Goal: Information Seeking & Learning: Learn about a topic

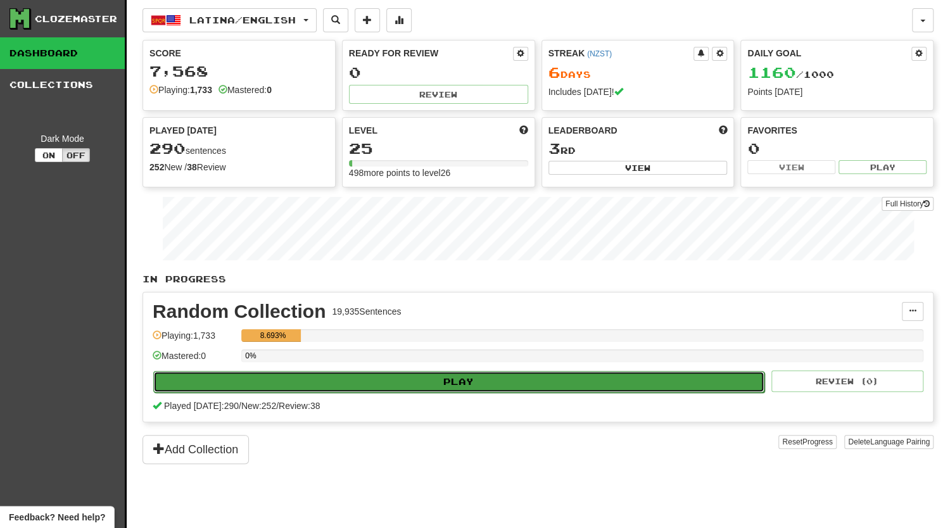
click at [406, 381] on button "Play" at bounding box center [458, 382] width 611 height 22
select select "**"
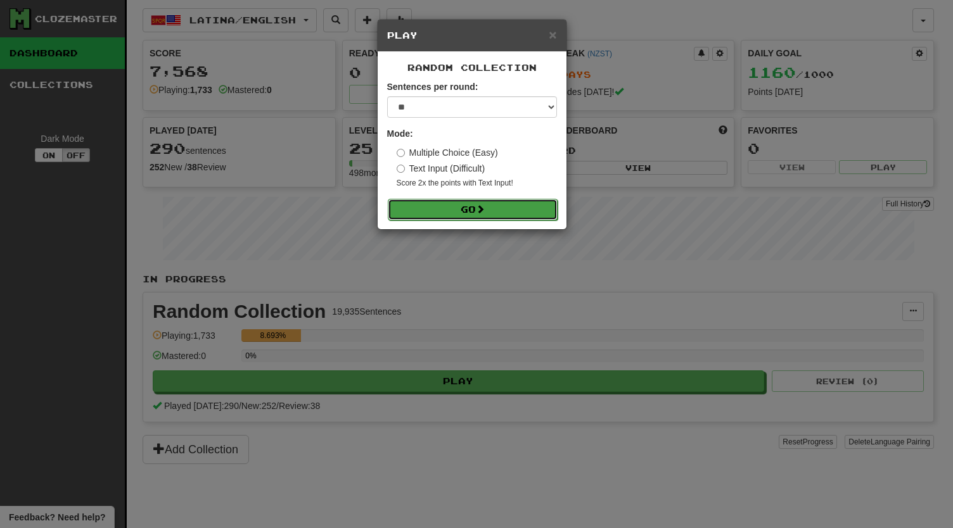
click at [482, 218] on button "Go" at bounding box center [473, 210] width 170 height 22
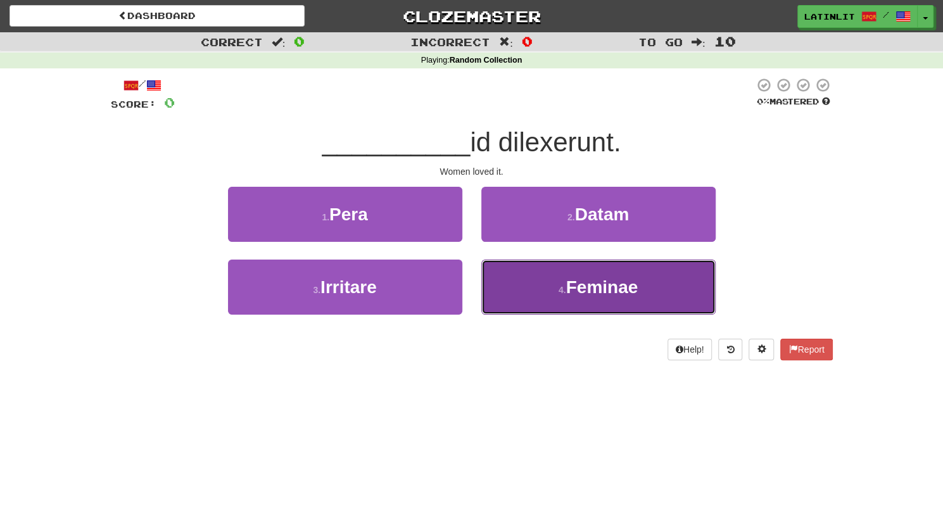
click at [540, 286] on button "4 . Feminae" at bounding box center [598, 287] width 234 height 55
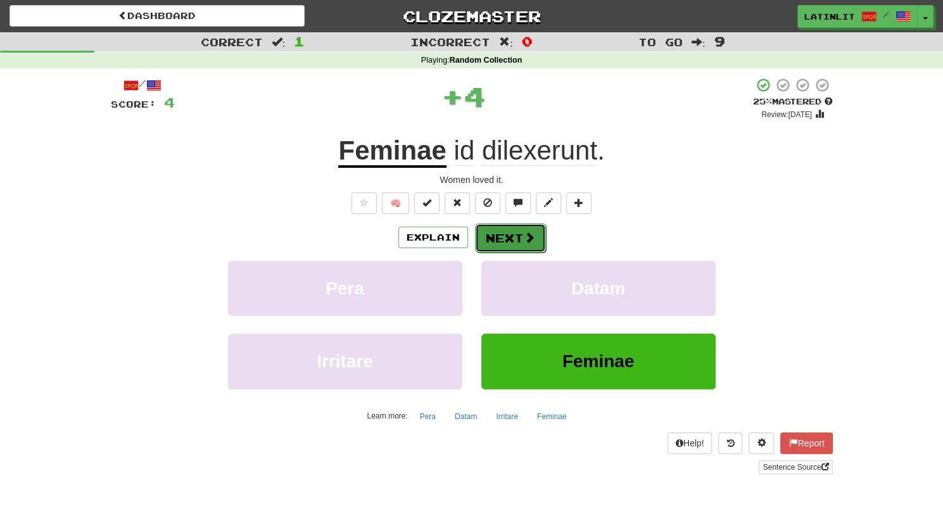
click at [521, 236] on button "Next" at bounding box center [510, 238] width 71 height 29
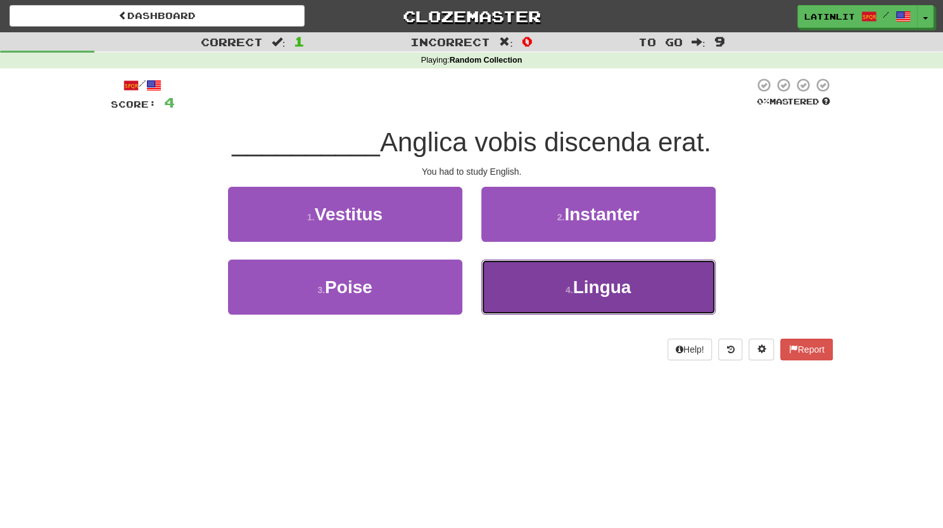
click at [523, 279] on button "4 . Lingua" at bounding box center [598, 287] width 234 height 55
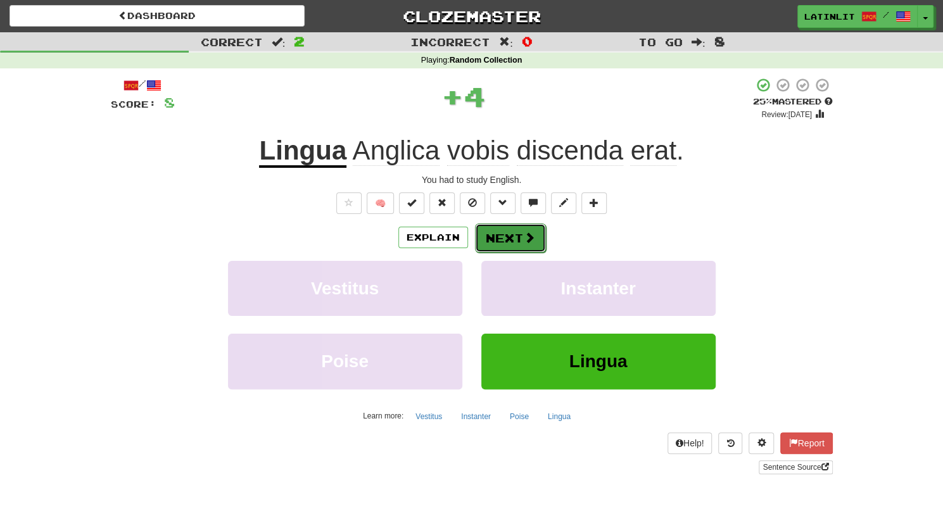
click at [510, 229] on button "Next" at bounding box center [510, 238] width 71 height 29
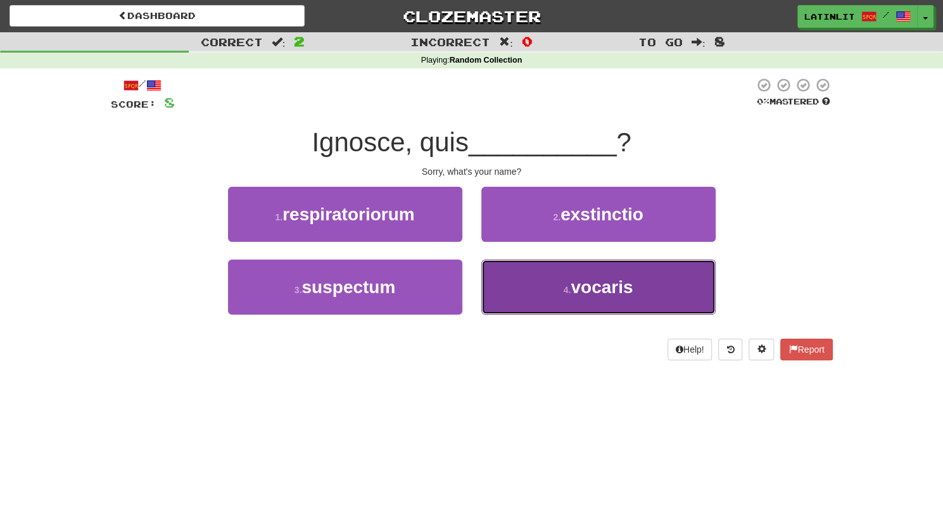
click at [561, 297] on button "4 . vocaris" at bounding box center [598, 287] width 234 height 55
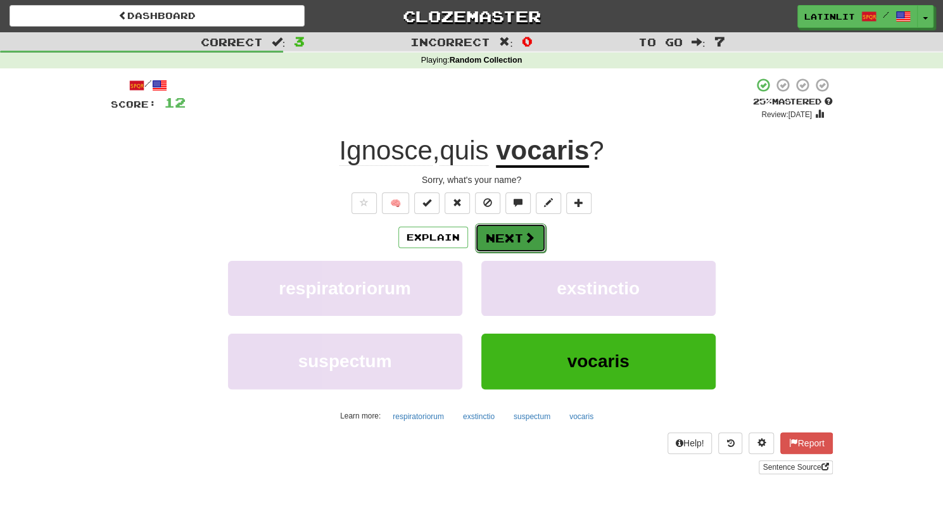
click at [490, 240] on button "Next" at bounding box center [510, 238] width 71 height 29
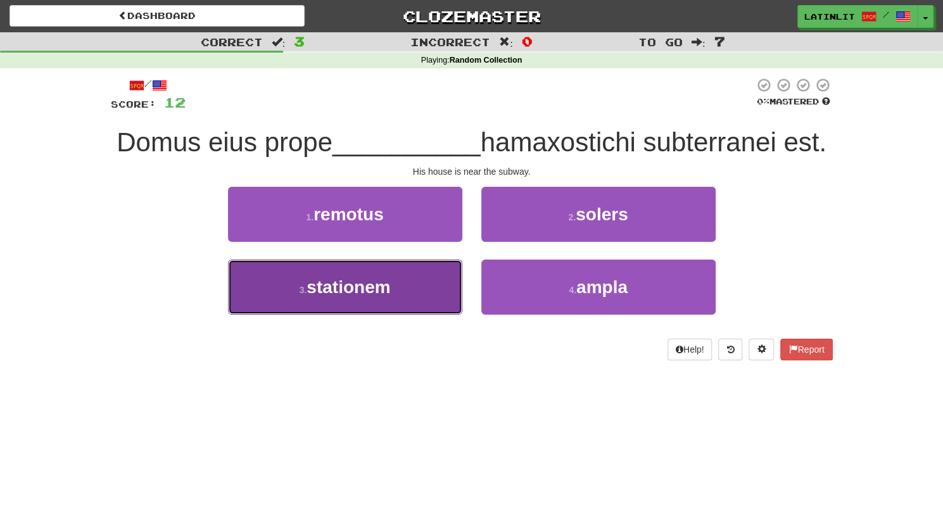
click at [398, 315] on button "3 . stationem" at bounding box center [345, 287] width 234 height 55
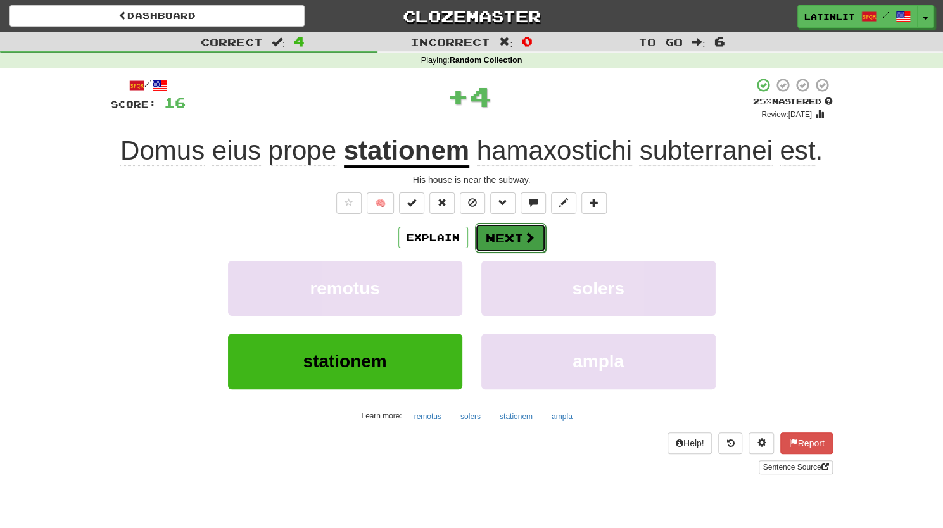
click at [509, 238] on button "Next" at bounding box center [510, 238] width 71 height 29
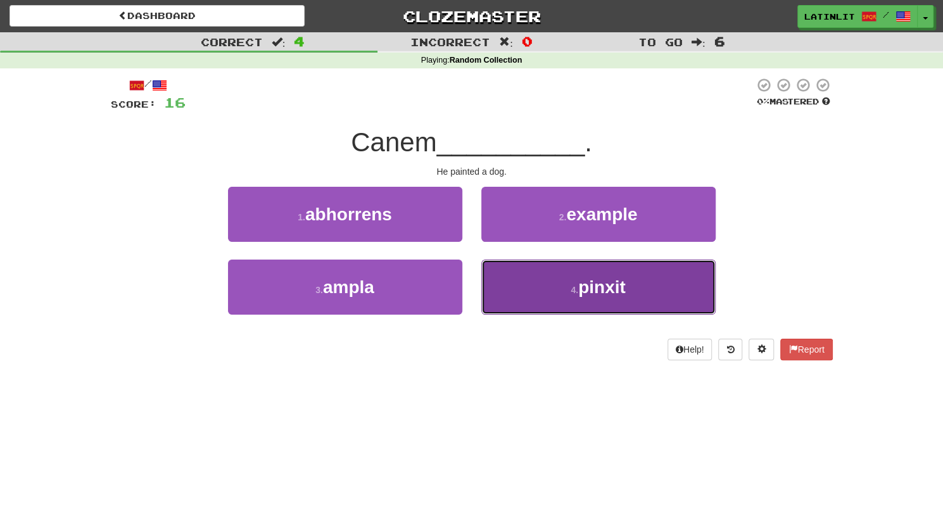
click at [502, 300] on button "4 . pinxit" at bounding box center [598, 287] width 234 height 55
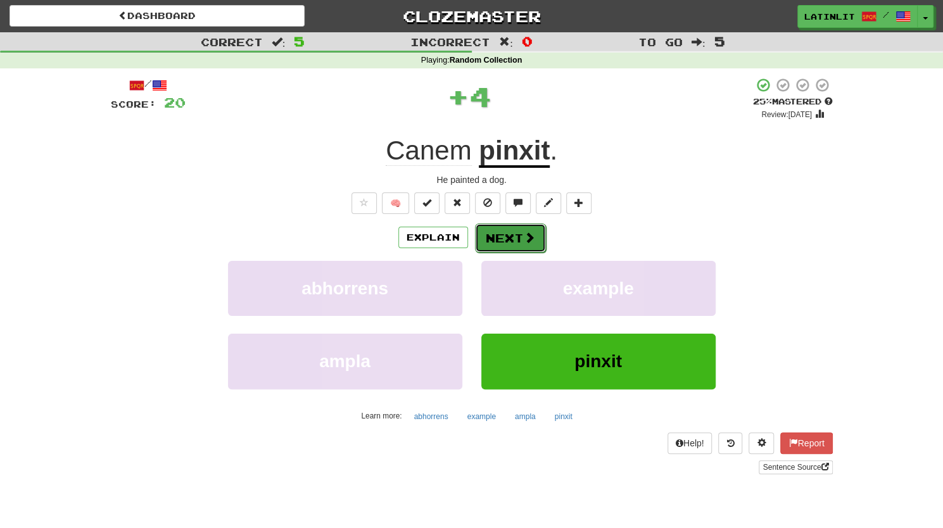
click at [511, 241] on button "Next" at bounding box center [510, 238] width 71 height 29
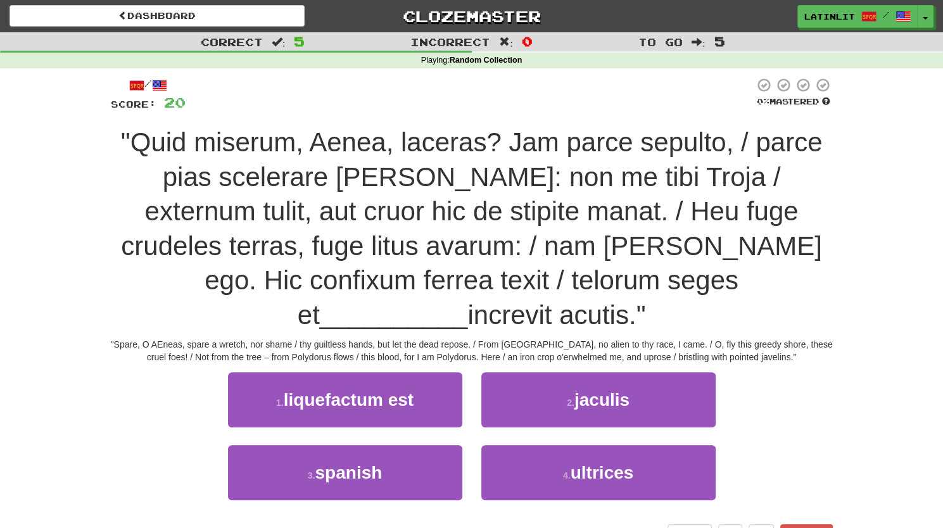
click at [321, 159] on div ""Quid miserum, Aenea, laceras? Jam parce sepulto, / parce pias scelerare manus:…" at bounding box center [472, 229] width 722 height 208
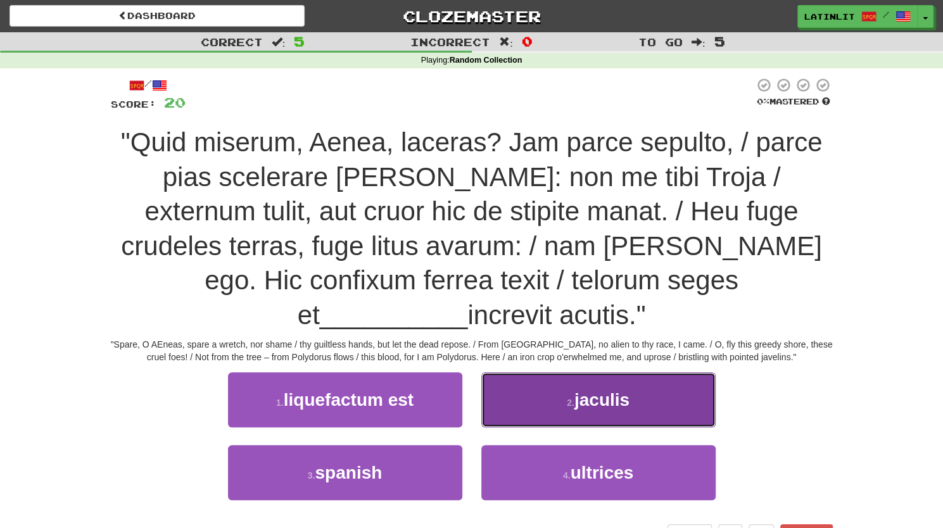
click at [604, 390] on span "jaculis" at bounding box center [602, 400] width 55 height 20
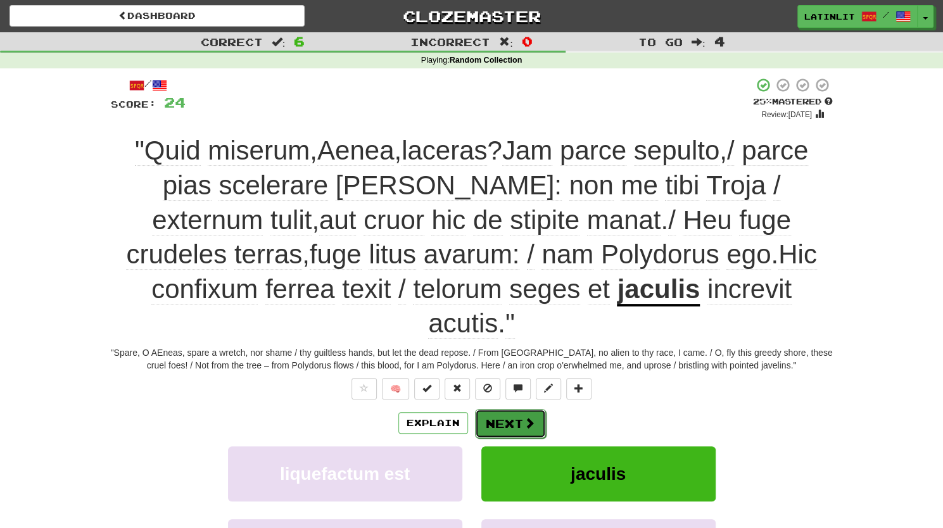
click at [520, 409] on button "Next" at bounding box center [510, 423] width 71 height 29
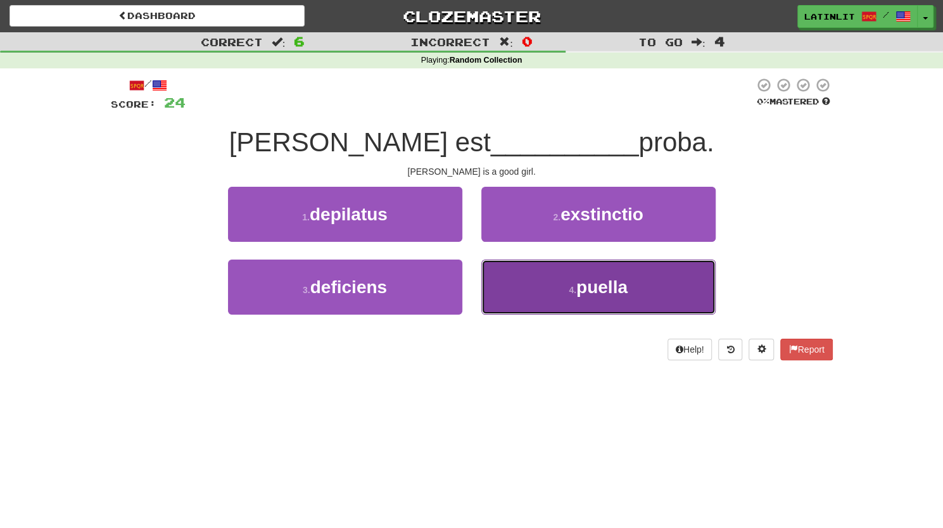
click at [521, 298] on button "4 . puella" at bounding box center [598, 287] width 234 height 55
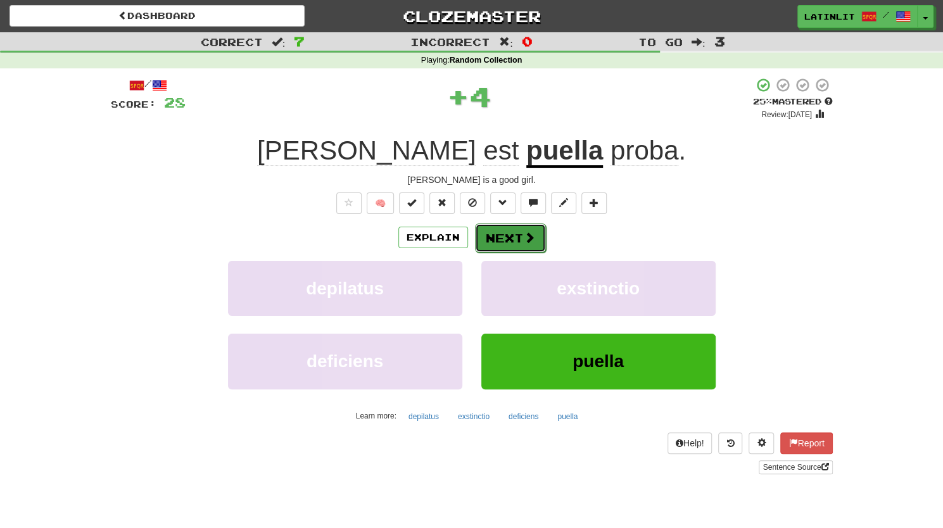
click at [524, 238] on span at bounding box center [529, 237] width 11 height 11
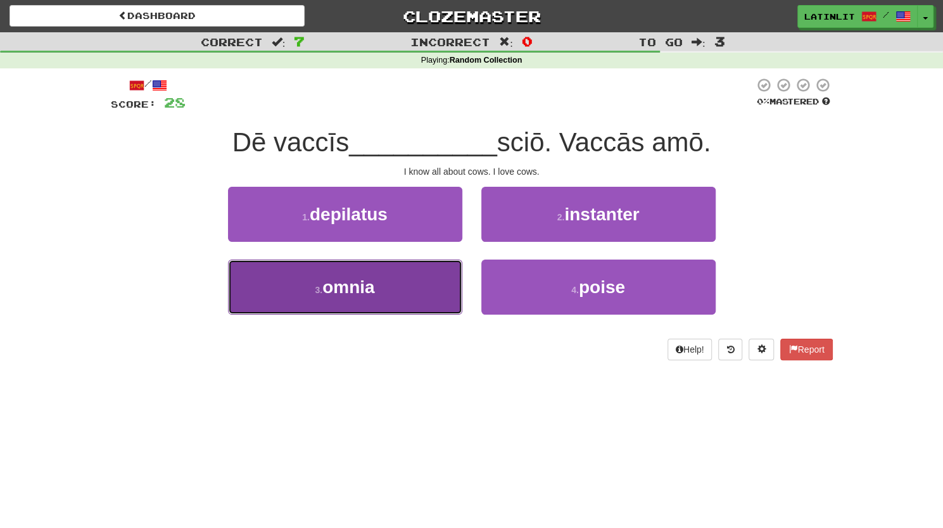
click at [376, 297] on button "3 . omnia" at bounding box center [345, 287] width 234 height 55
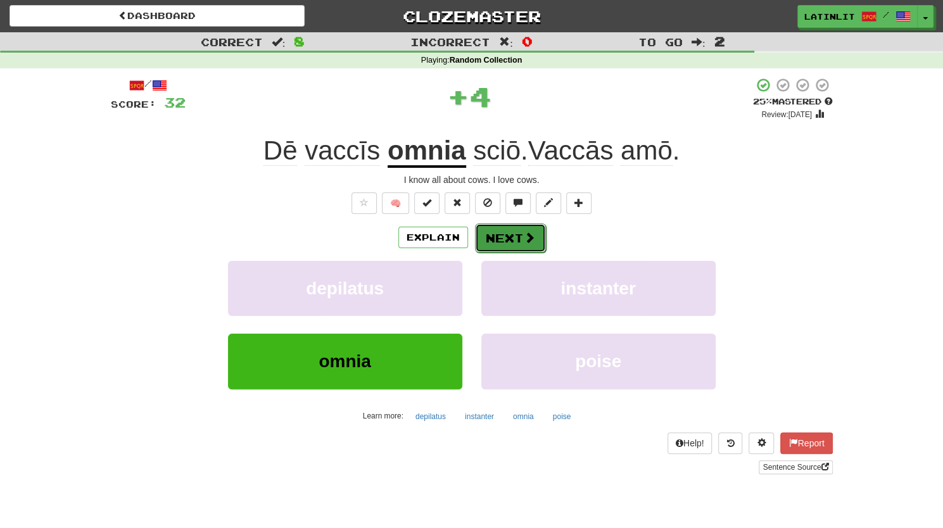
click at [500, 236] on button "Next" at bounding box center [510, 238] width 71 height 29
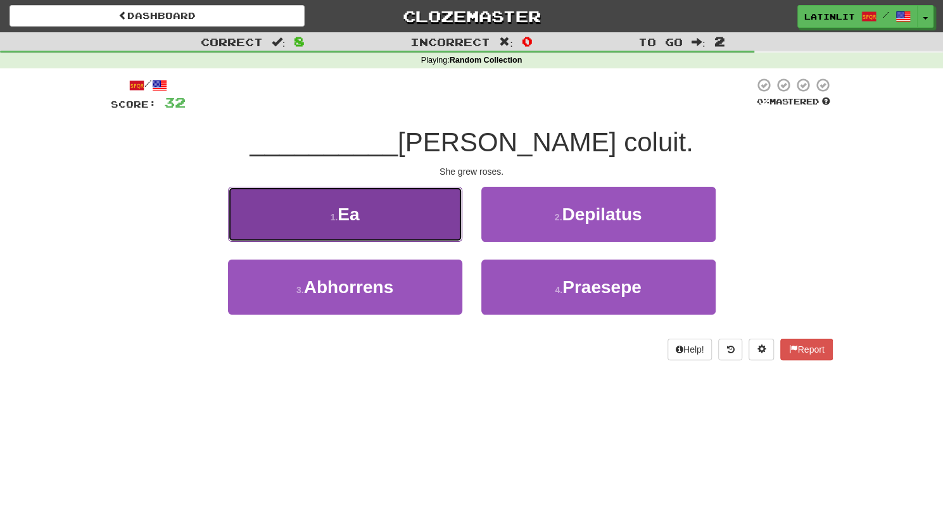
click at [404, 215] on button "1 . Ea" at bounding box center [345, 214] width 234 height 55
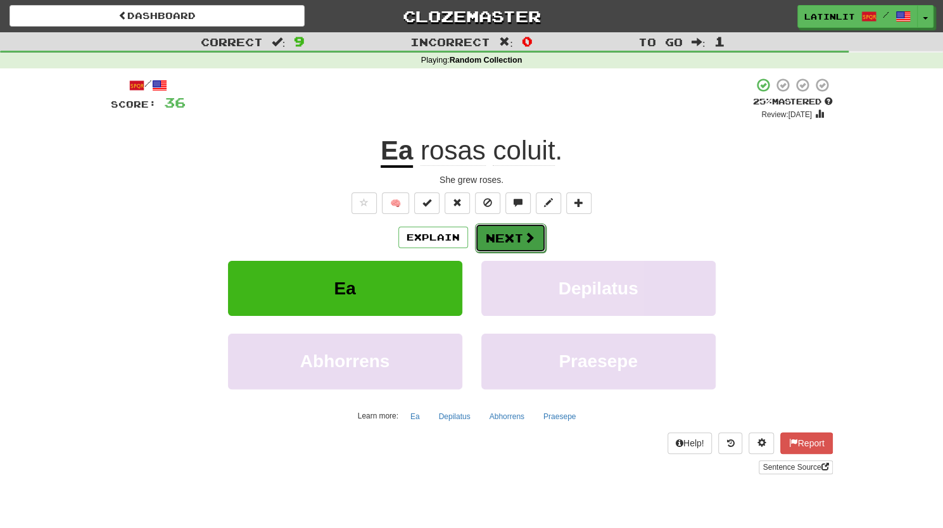
click at [494, 233] on button "Next" at bounding box center [510, 238] width 71 height 29
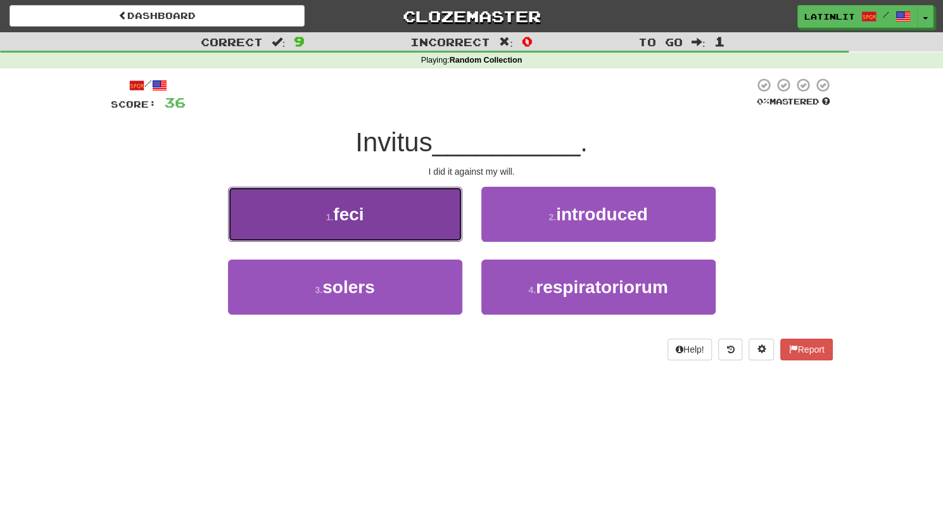
click at [399, 224] on button "1 . feci" at bounding box center [345, 214] width 234 height 55
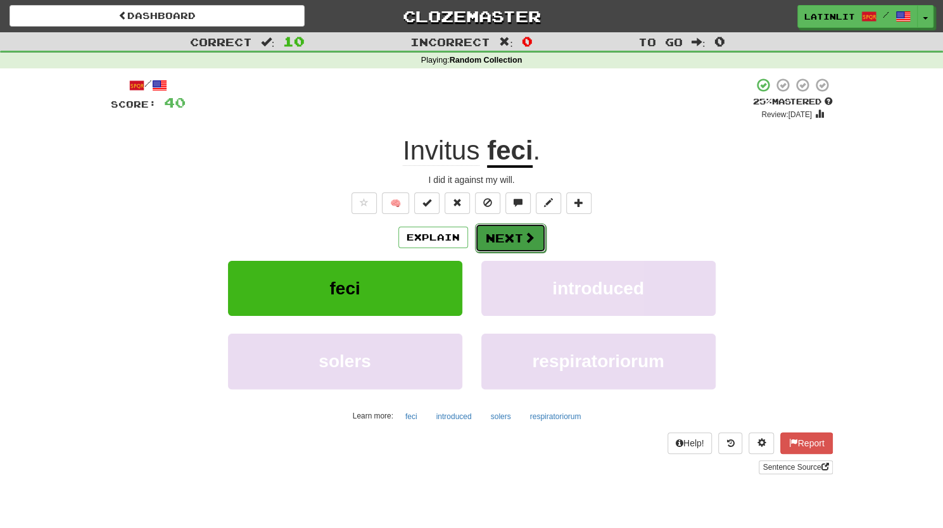
drag, startPoint x: 509, startPoint y: 238, endPoint x: 490, endPoint y: 241, distance: 18.6
click at [490, 241] on button "Next" at bounding box center [510, 238] width 71 height 29
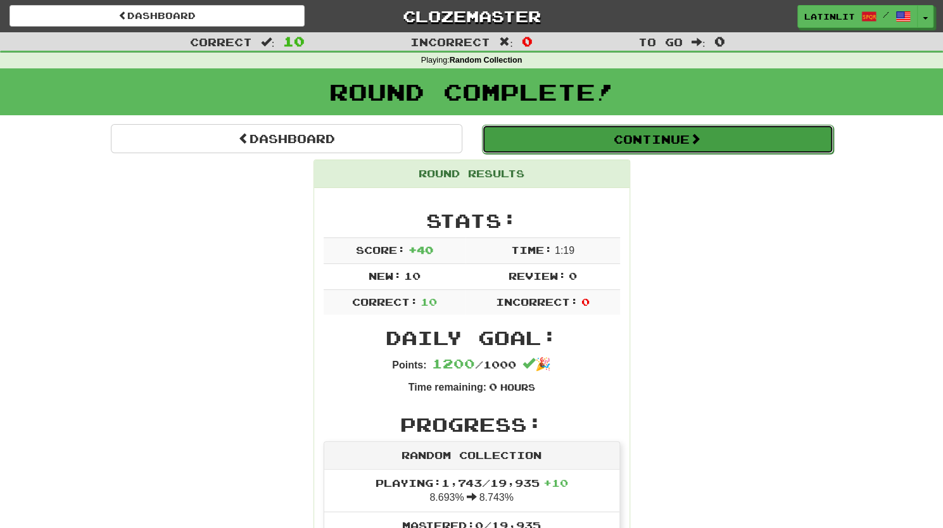
click at [674, 136] on button "Continue" at bounding box center [658, 139] width 352 height 29
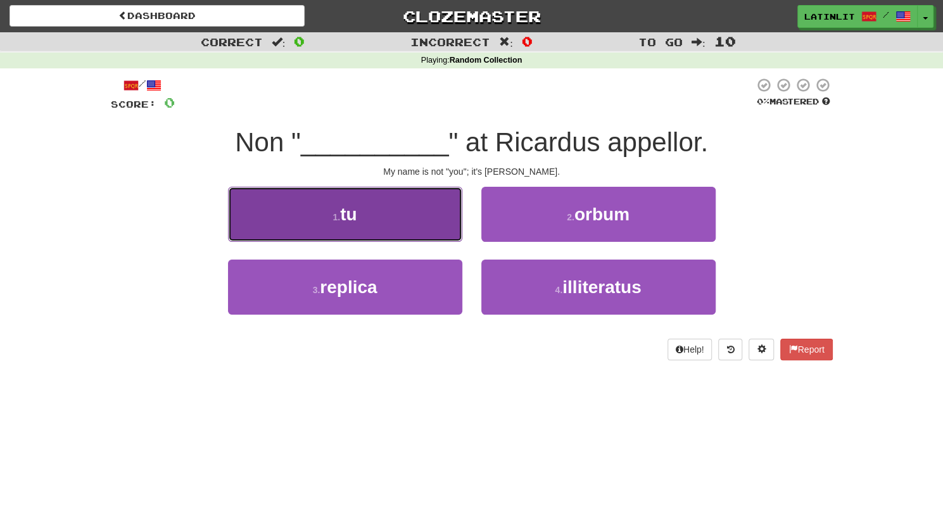
click at [393, 220] on button "1 . tu" at bounding box center [345, 214] width 234 height 55
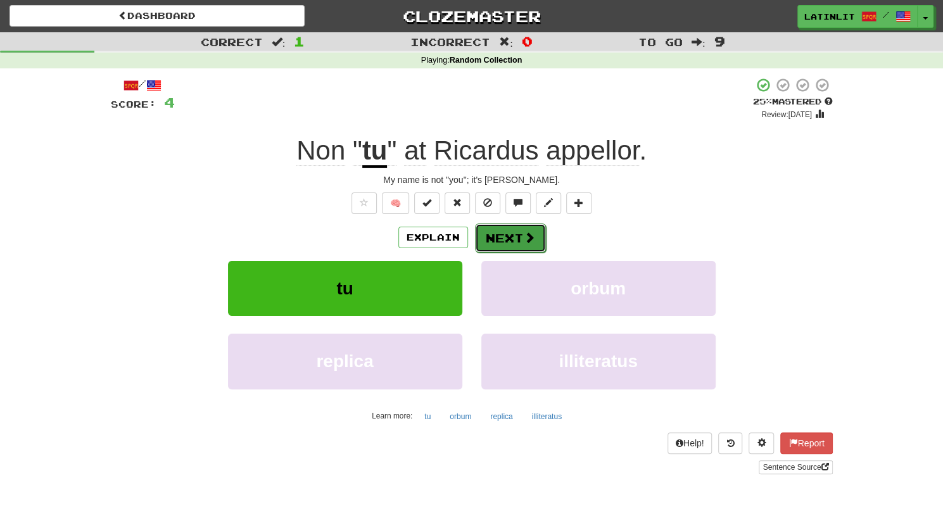
drag, startPoint x: 508, startPoint y: 241, endPoint x: 494, endPoint y: 236, distance: 15.4
click at [494, 236] on button "Next" at bounding box center [510, 238] width 71 height 29
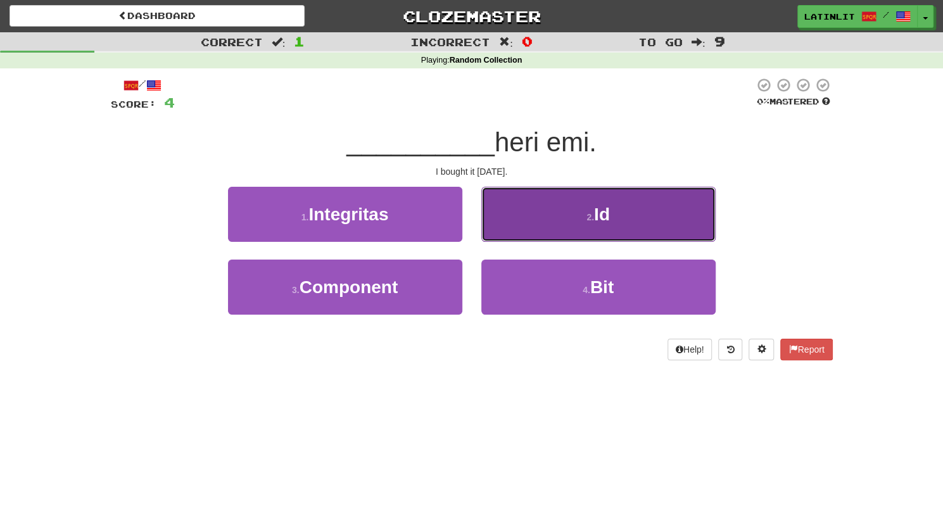
click at [555, 207] on button "2 . Id" at bounding box center [598, 214] width 234 height 55
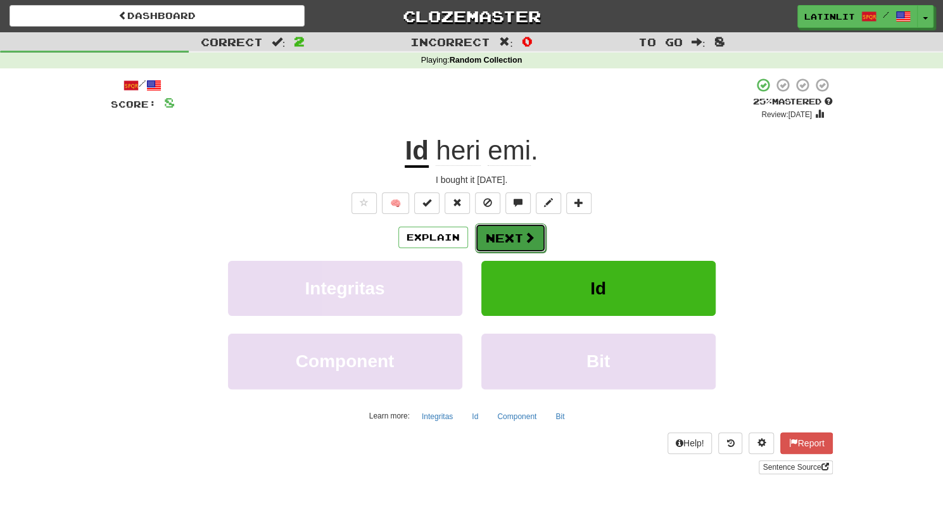
click at [513, 236] on button "Next" at bounding box center [510, 238] width 71 height 29
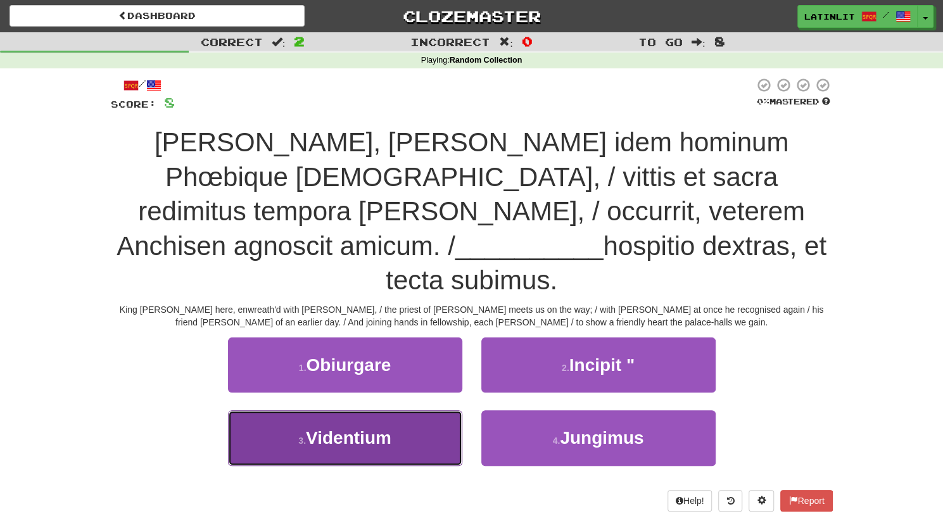
click at [409, 411] on button "3 . Videntium" at bounding box center [345, 438] width 234 height 55
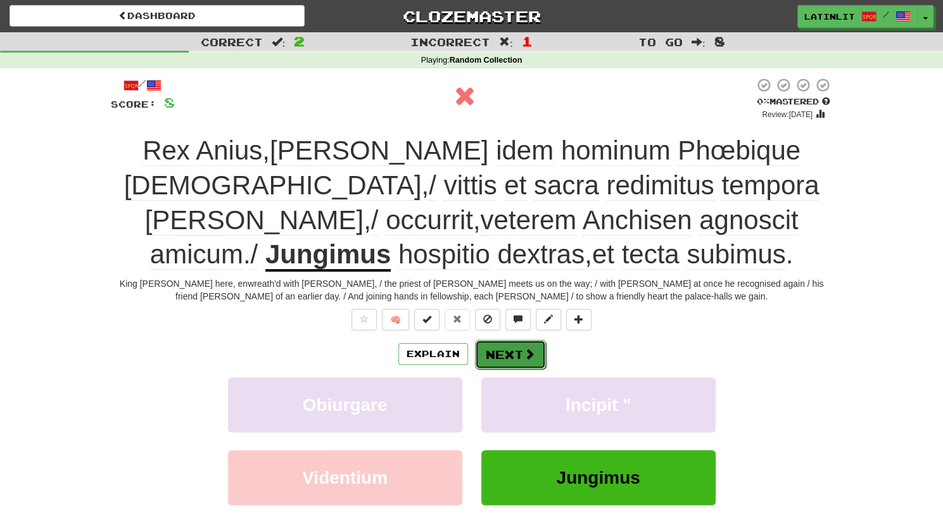
click at [504, 355] on button "Next" at bounding box center [510, 354] width 71 height 29
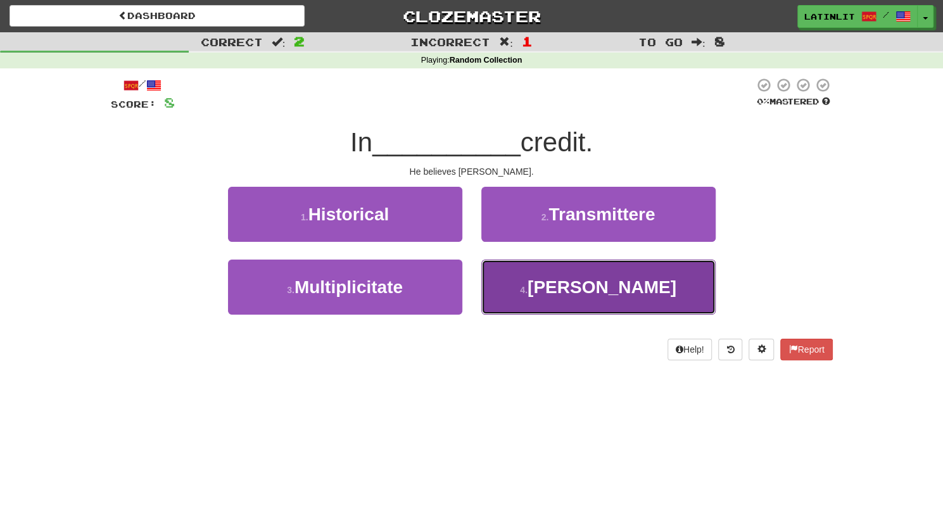
click at [528, 292] on small "4 ." at bounding box center [524, 290] width 8 height 10
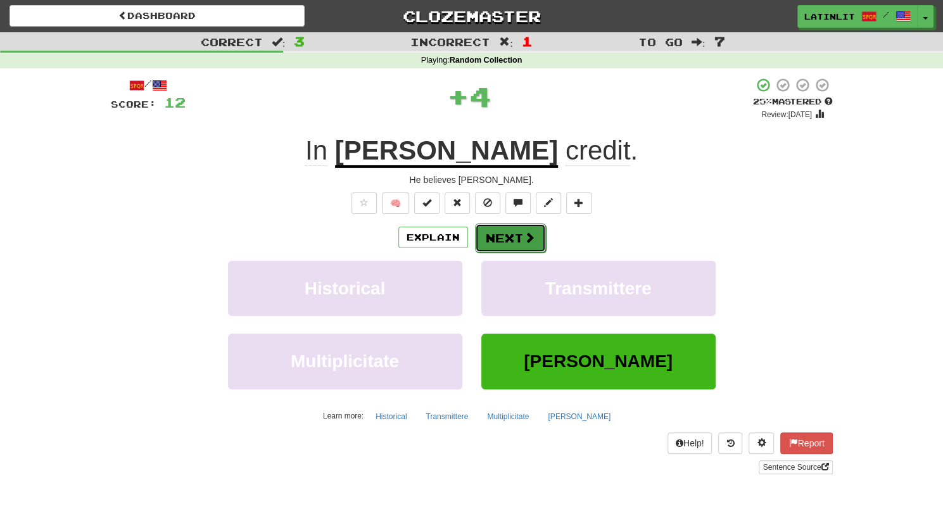
click at [498, 236] on button "Next" at bounding box center [510, 238] width 71 height 29
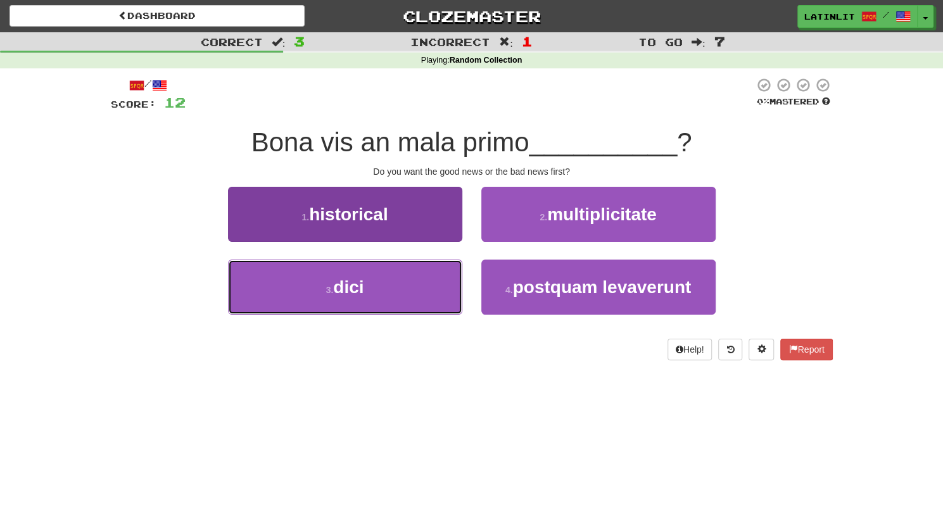
drag, startPoint x: 357, startPoint y: 287, endPoint x: 327, endPoint y: 290, distance: 30.6
click at [327, 290] on small "3 ." at bounding box center [330, 290] width 8 height 10
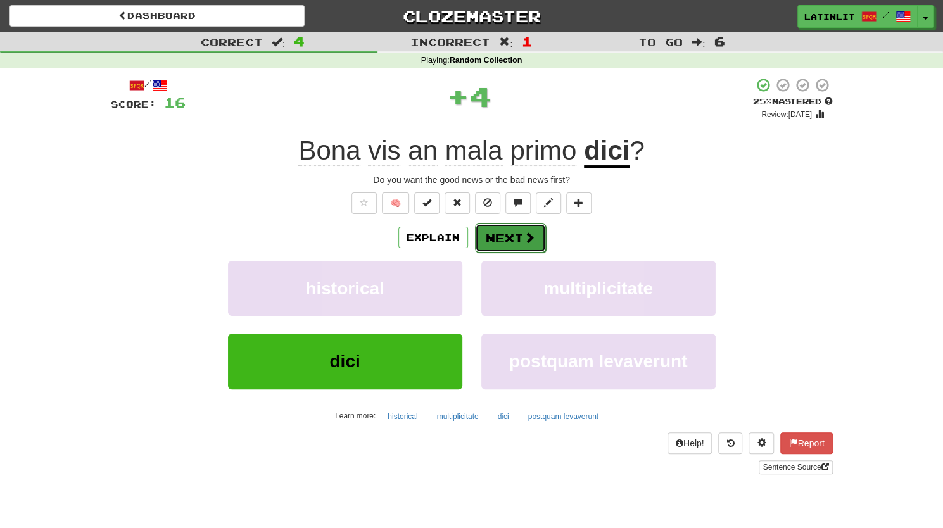
click at [490, 236] on button "Next" at bounding box center [510, 238] width 71 height 29
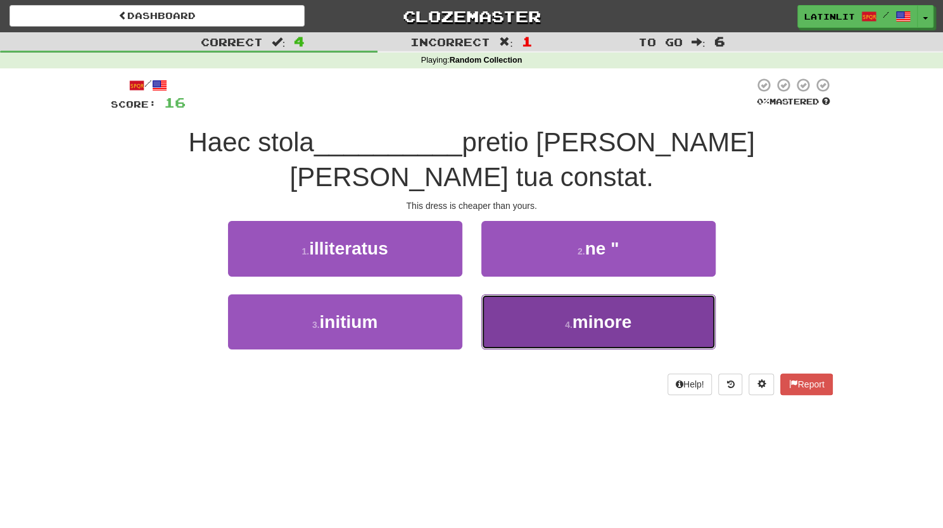
click at [518, 295] on button "4 . minore" at bounding box center [598, 322] width 234 height 55
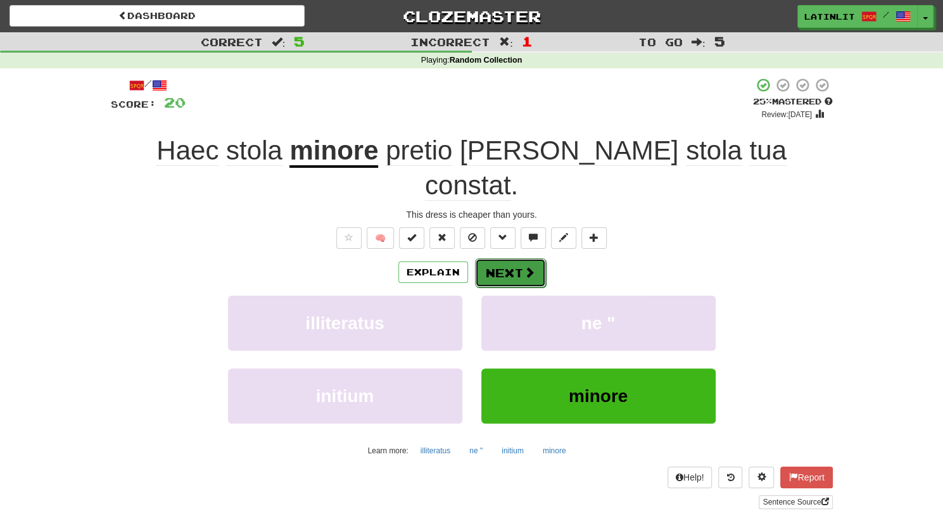
click at [504, 258] on button "Next" at bounding box center [510, 272] width 71 height 29
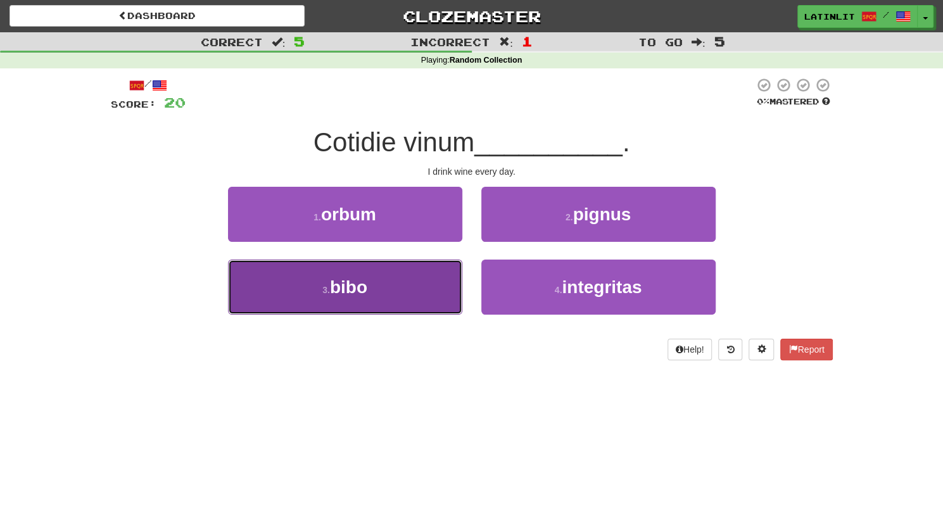
click at [369, 294] on button "3 . bibo" at bounding box center [345, 287] width 234 height 55
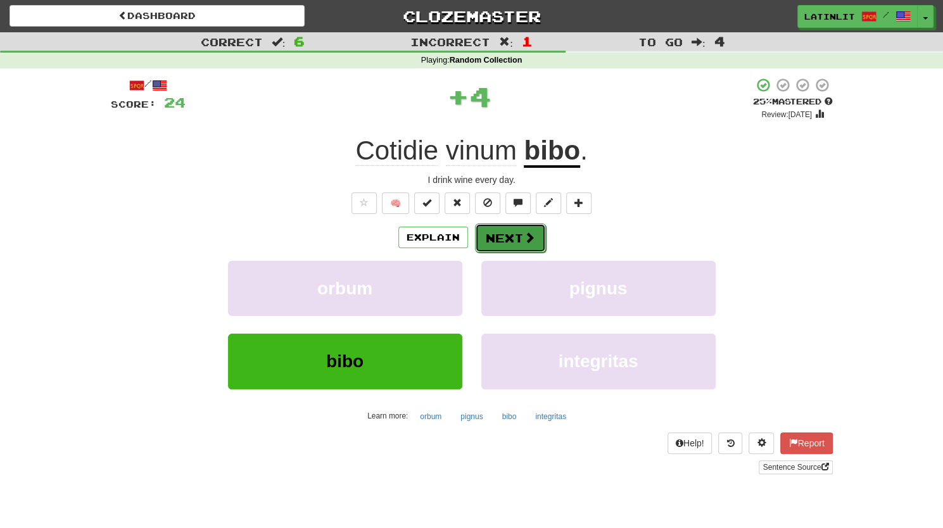
click at [498, 234] on button "Next" at bounding box center [510, 238] width 71 height 29
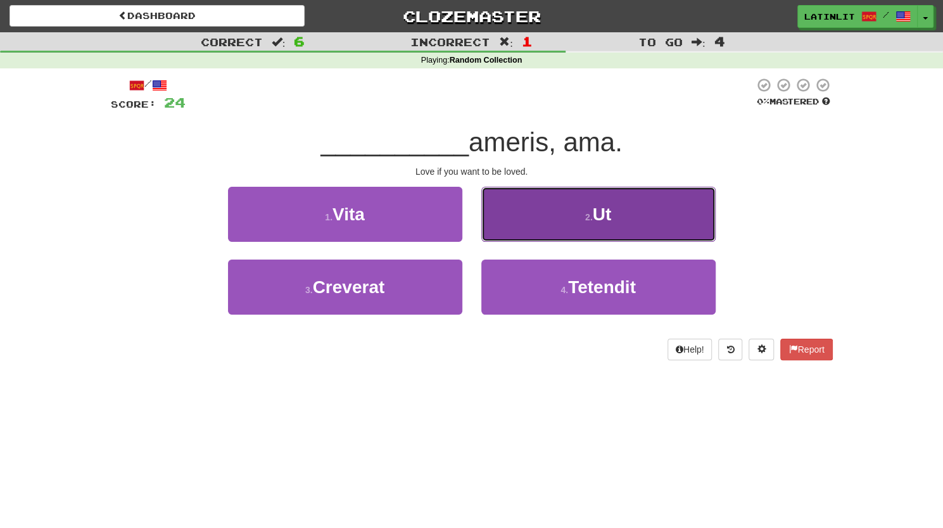
click at [508, 221] on button "2 . Ut" at bounding box center [598, 214] width 234 height 55
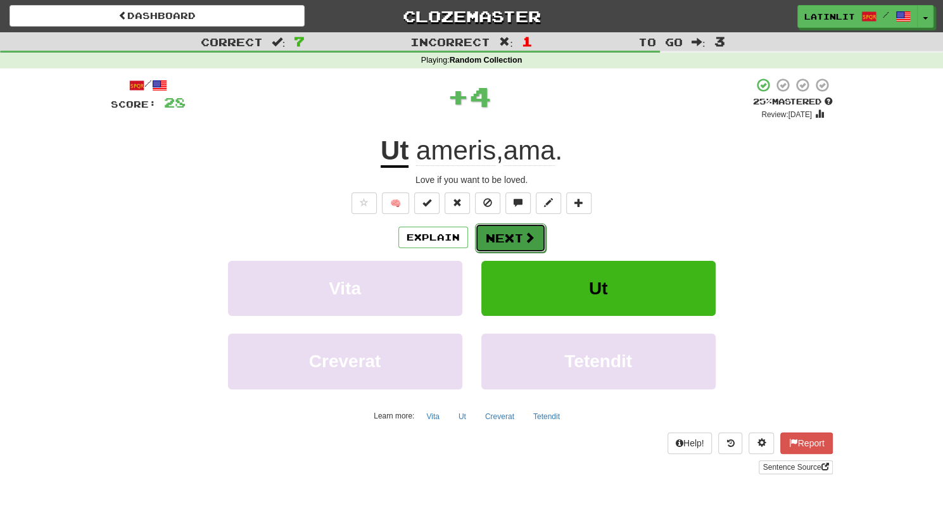
click at [498, 239] on button "Next" at bounding box center [510, 238] width 71 height 29
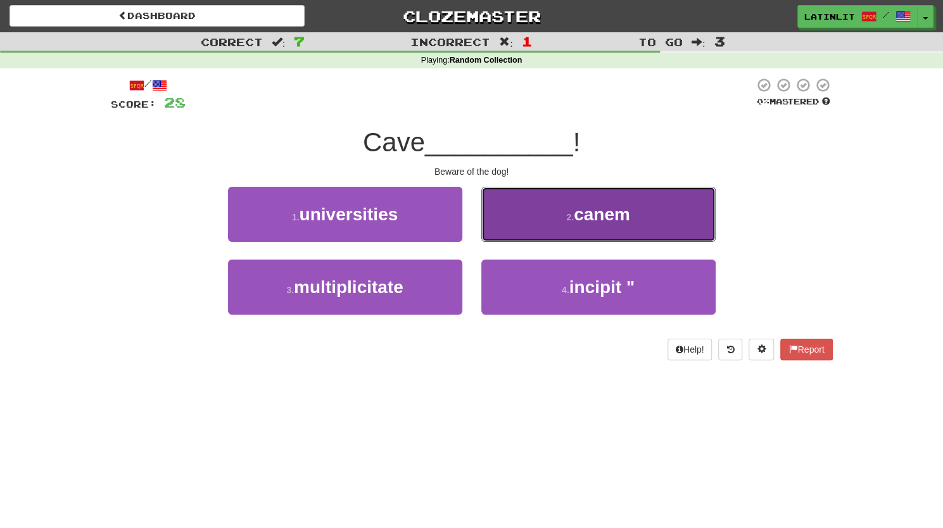
click at [508, 221] on button "2 . canem" at bounding box center [598, 214] width 234 height 55
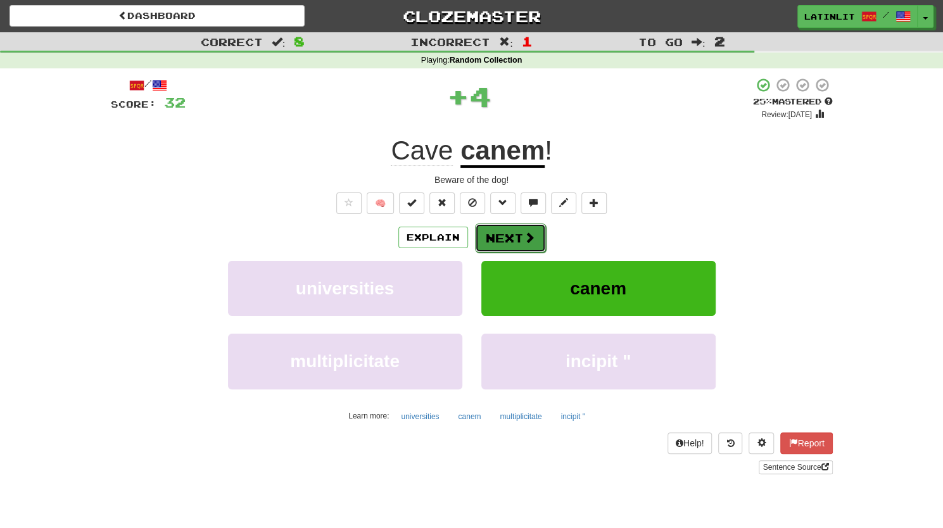
click at [499, 238] on button "Next" at bounding box center [510, 238] width 71 height 29
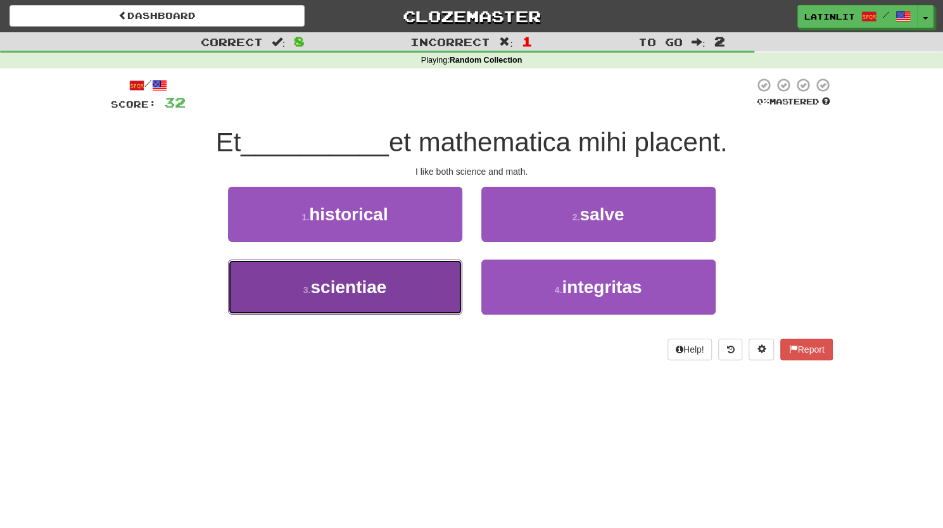
click at [397, 300] on button "3 . scientiae" at bounding box center [345, 287] width 234 height 55
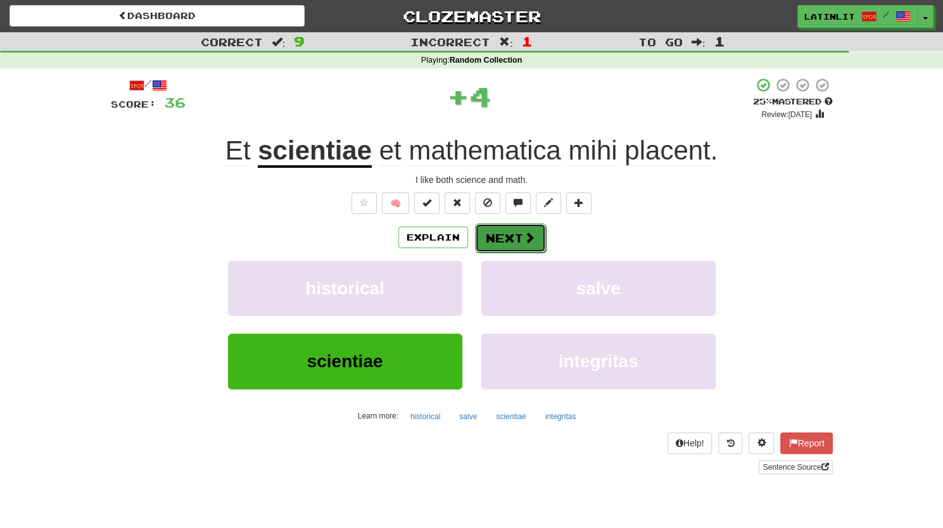
click at [497, 232] on button "Next" at bounding box center [510, 238] width 71 height 29
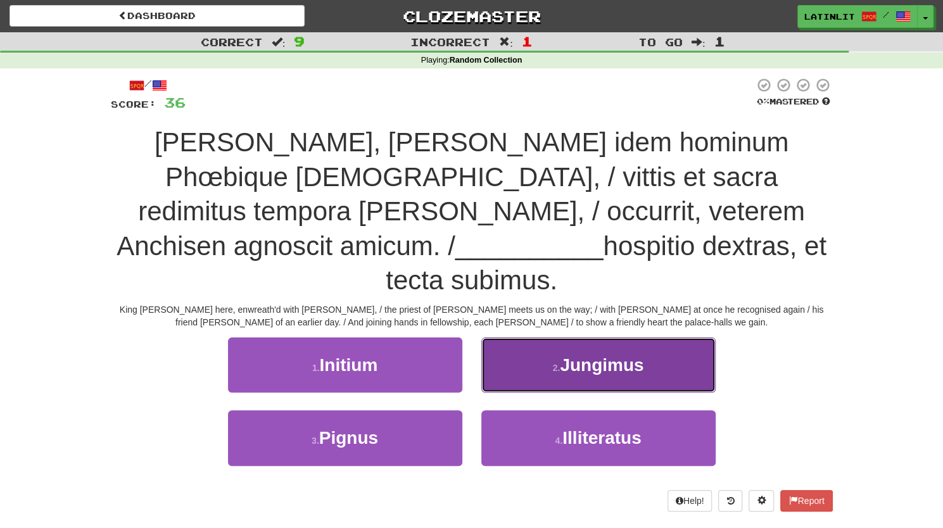
click at [599, 355] on span "Jungimus" at bounding box center [602, 365] width 84 height 20
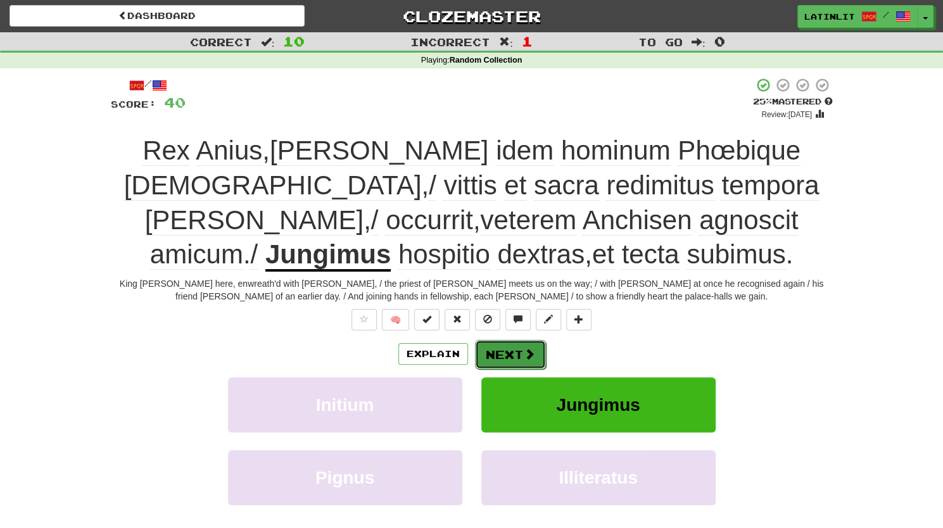
click at [504, 358] on button "Next" at bounding box center [510, 354] width 71 height 29
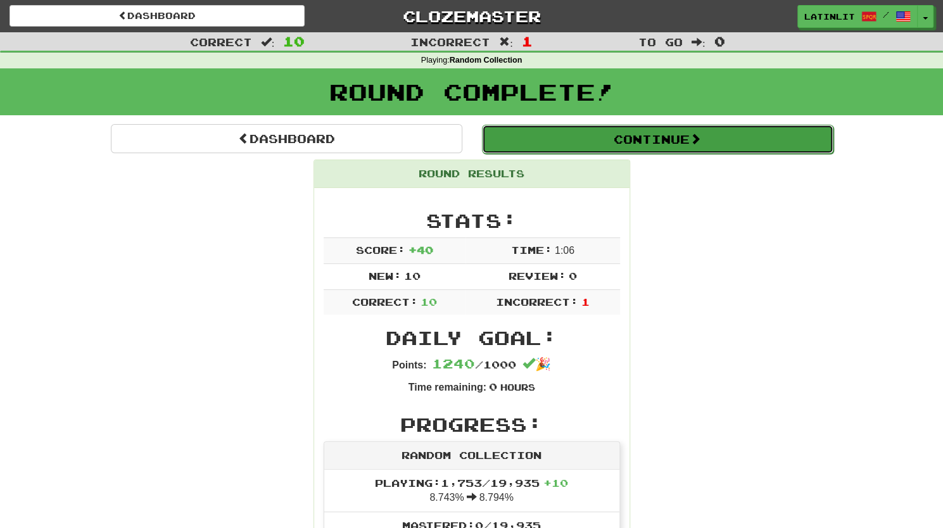
click at [661, 143] on button "Continue" at bounding box center [658, 139] width 352 height 29
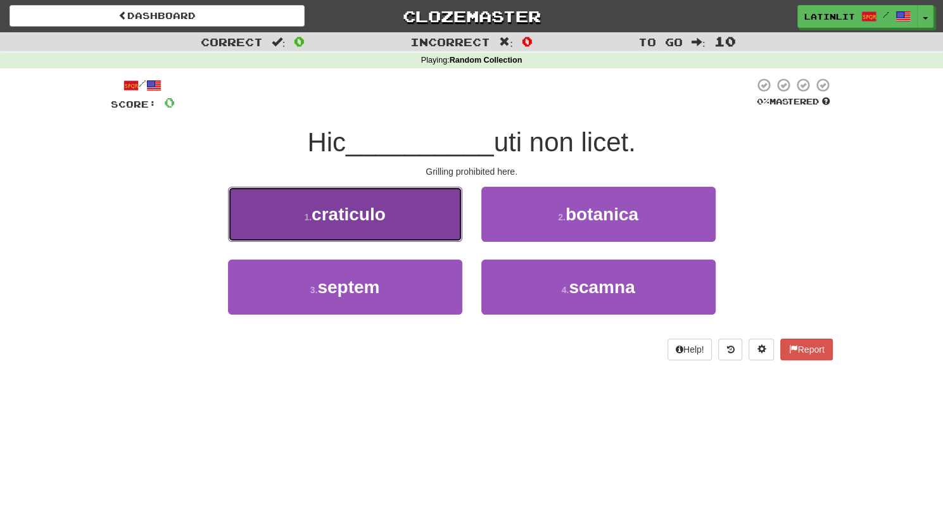
drag, startPoint x: 399, startPoint y: 223, endPoint x: 335, endPoint y: 217, distance: 64.2
click at [335, 217] on span "craticulo" at bounding box center [349, 215] width 74 height 20
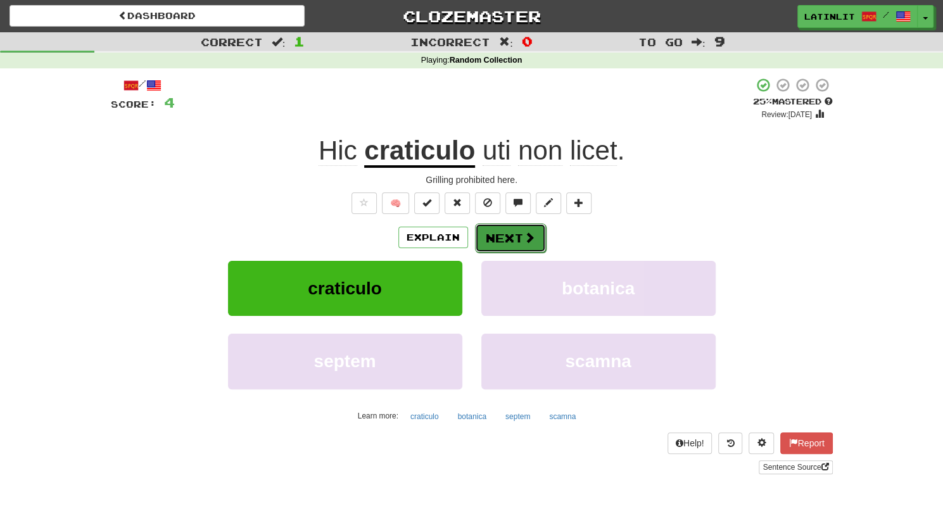
click at [511, 241] on button "Next" at bounding box center [510, 238] width 71 height 29
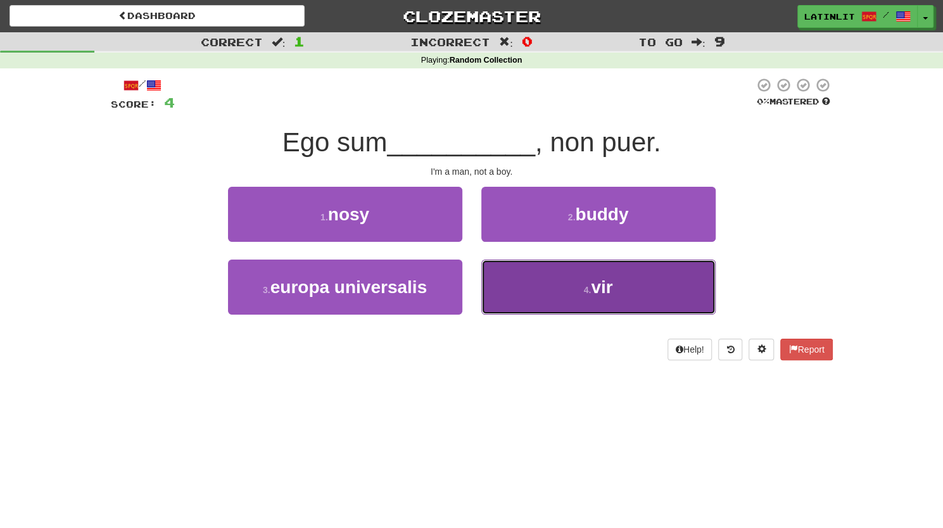
click at [521, 291] on button "4 . vir" at bounding box center [598, 287] width 234 height 55
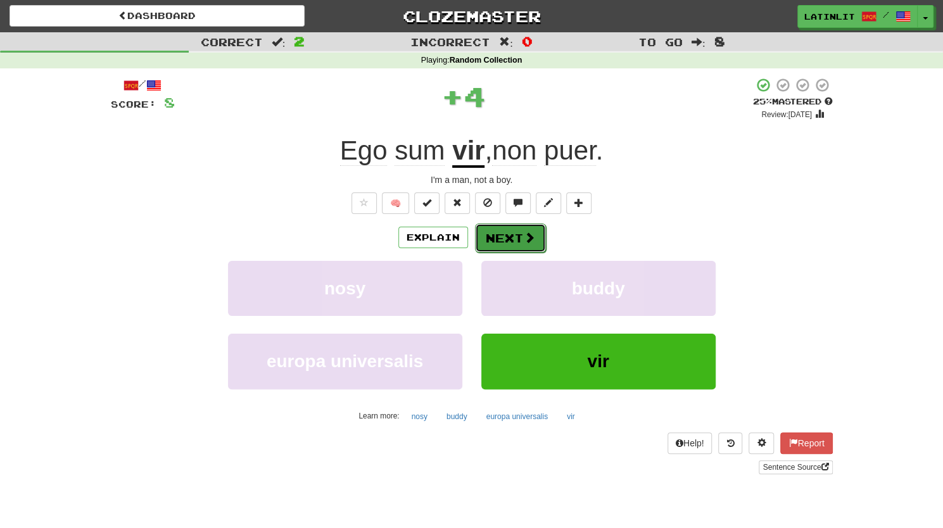
click at [498, 243] on button "Next" at bounding box center [510, 238] width 71 height 29
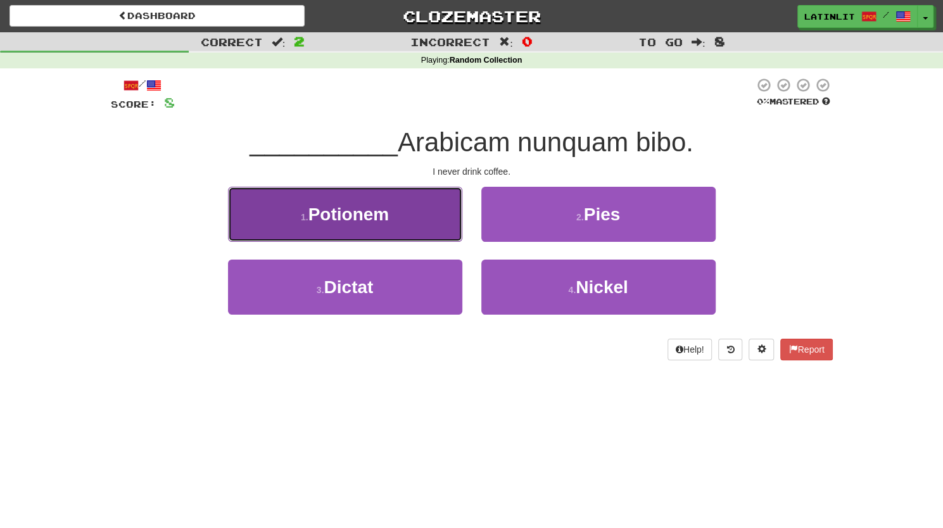
click at [373, 233] on button "1 . Potionem" at bounding box center [345, 214] width 234 height 55
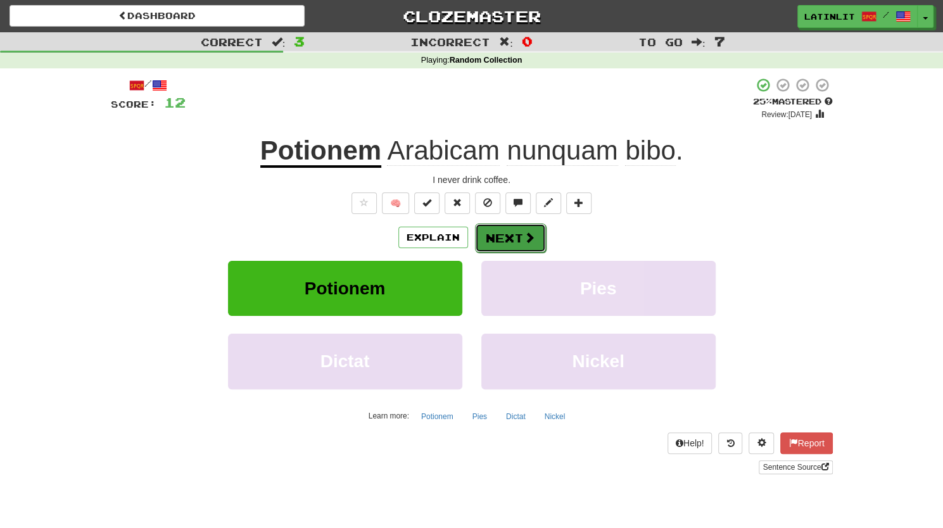
click at [505, 229] on button "Next" at bounding box center [510, 238] width 71 height 29
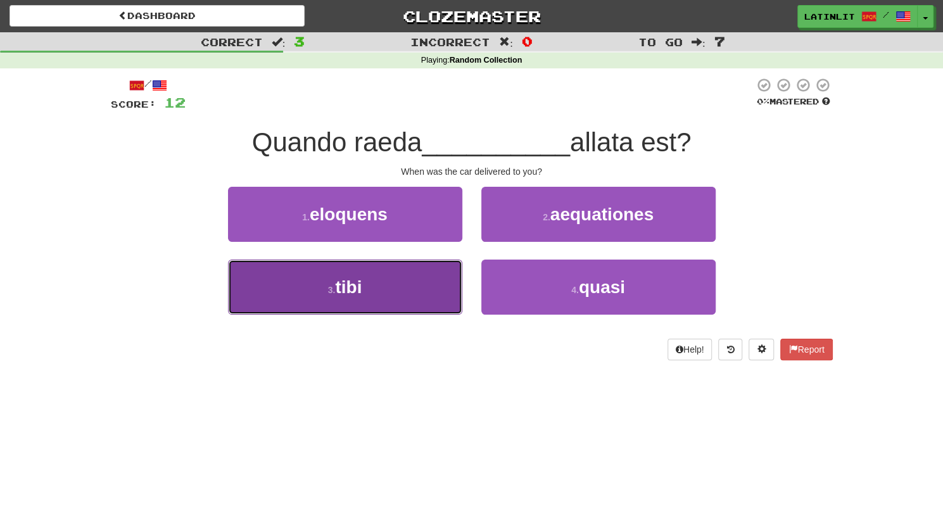
click at [402, 294] on button "3 . tibi" at bounding box center [345, 287] width 234 height 55
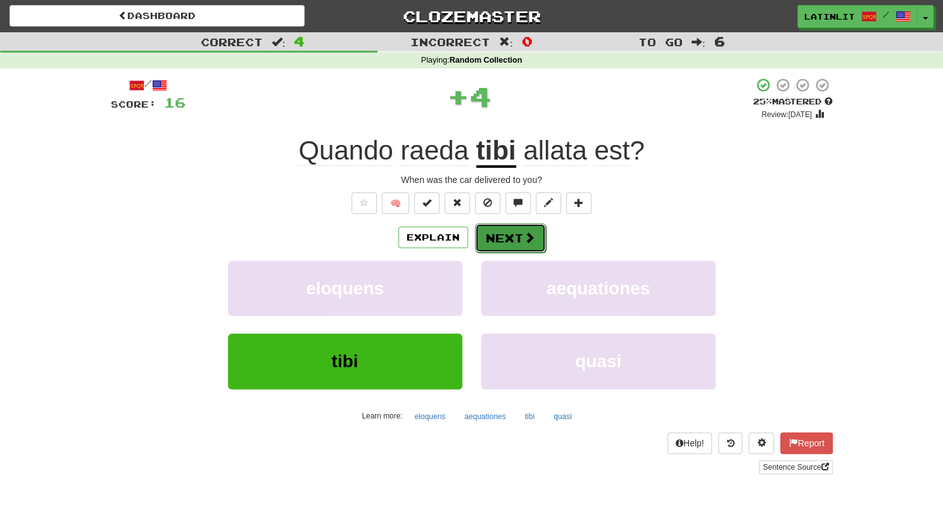
click at [489, 234] on button "Next" at bounding box center [510, 238] width 71 height 29
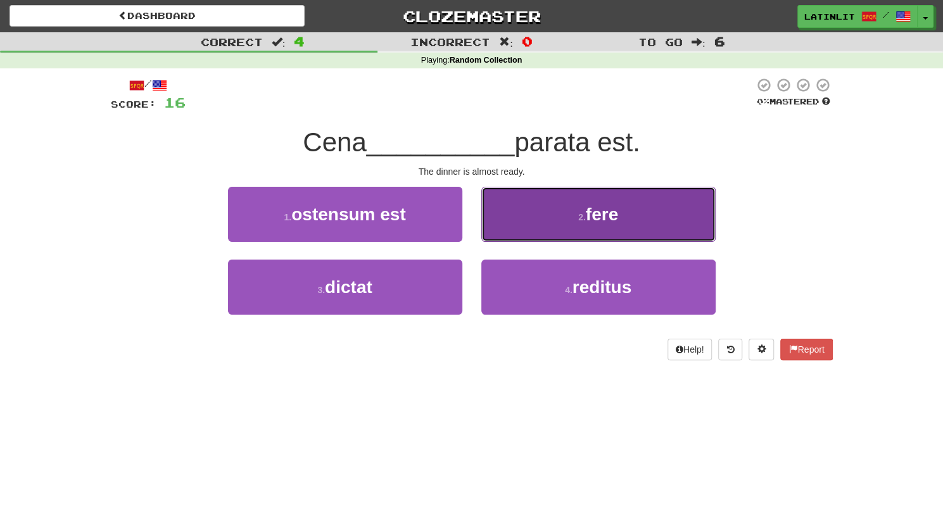
click at [583, 210] on button "2 . fere" at bounding box center [598, 214] width 234 height 55
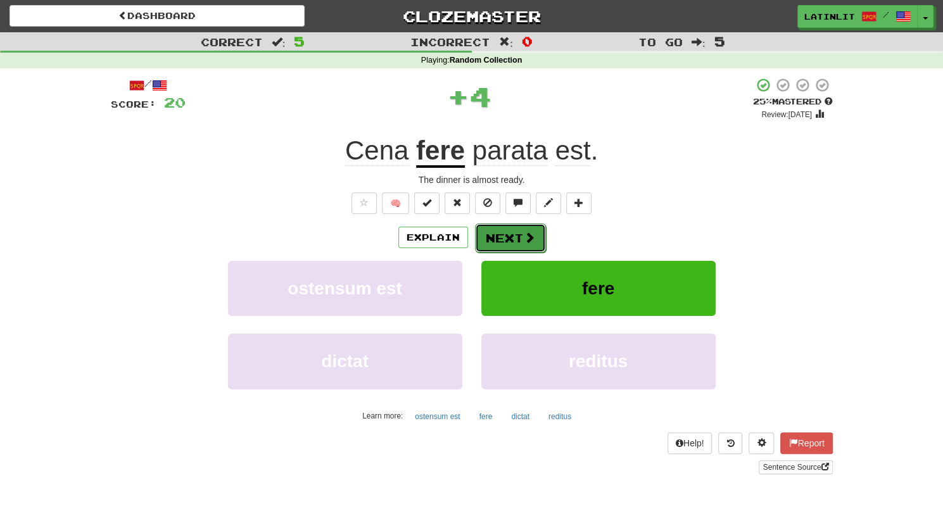
click at [514, 232] on button "Next" at bounding box center [510, 238] width 71 height 29
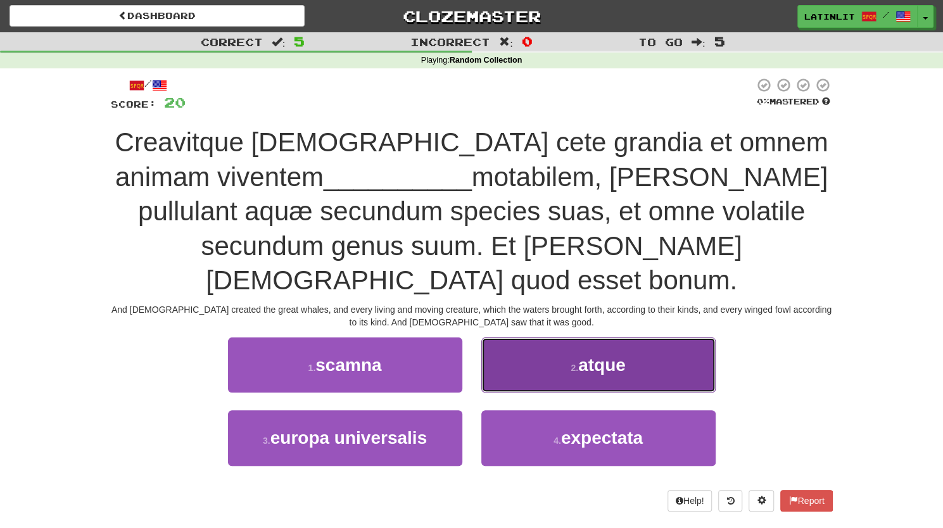
click at [582, 355] on span "atque" at bounding box center [602, 365] width 48 height 20
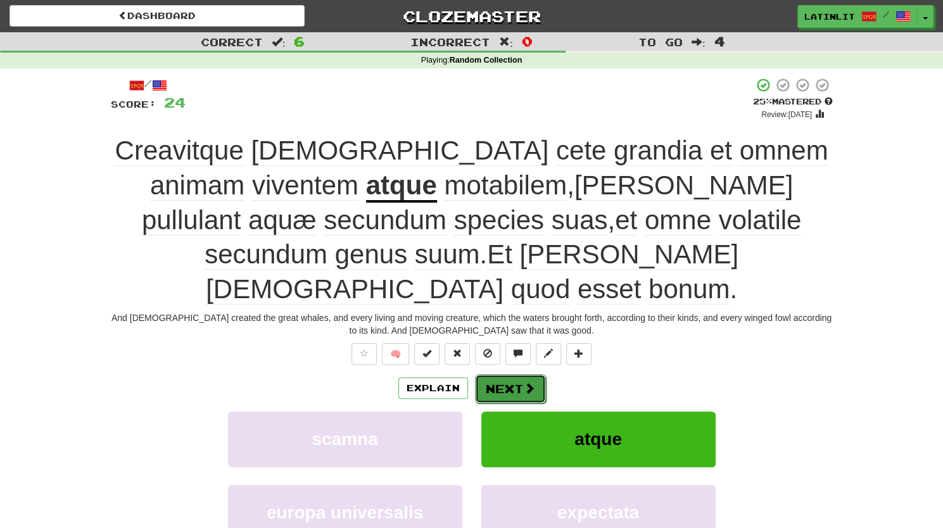
click at [504, 374] on button "Next" at bounding box center [510, 388] width 71 height 29
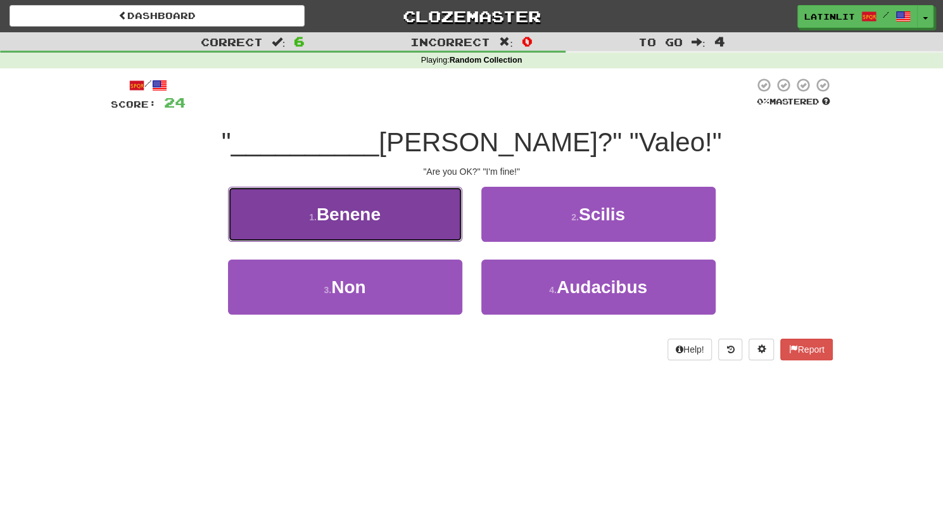
click at [381, 214] on span "Benene" at bounding box center [349, 215] width 64 height 20
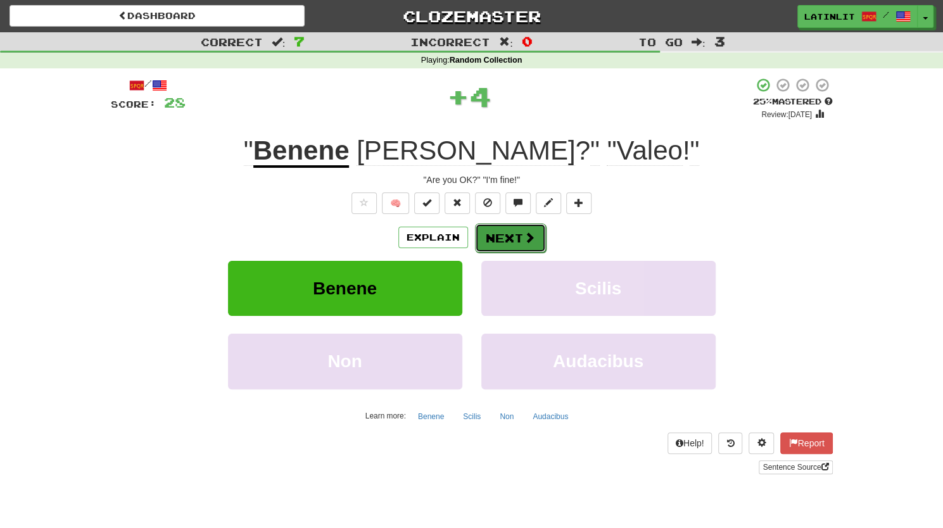
click at [509, 239] on button "Next" at bounding box center [510, 238] width 71 height 29
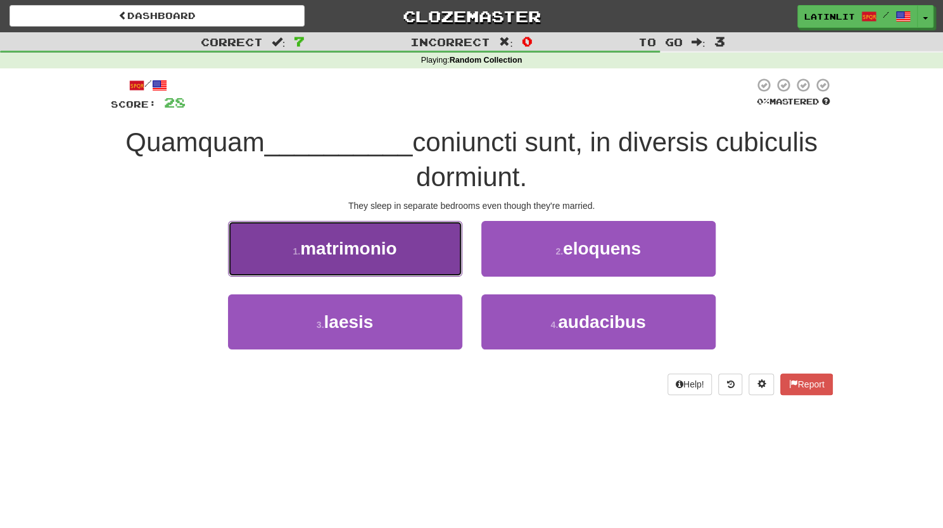
click at [341, 251] on span "matrimonio" at bounding box center [348, 249] width 96 height 20
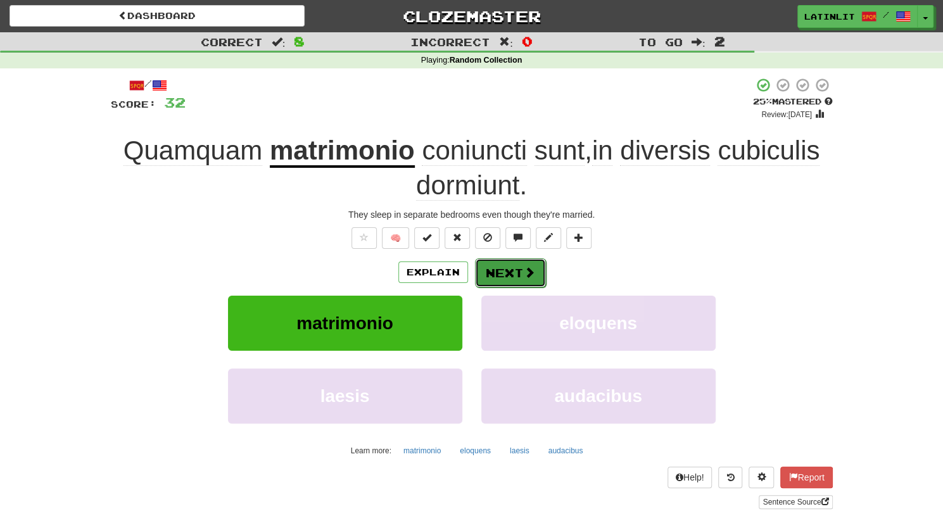
click at [489, 265] on button "Next" at bounding box center [510, 272] width 71 height 29
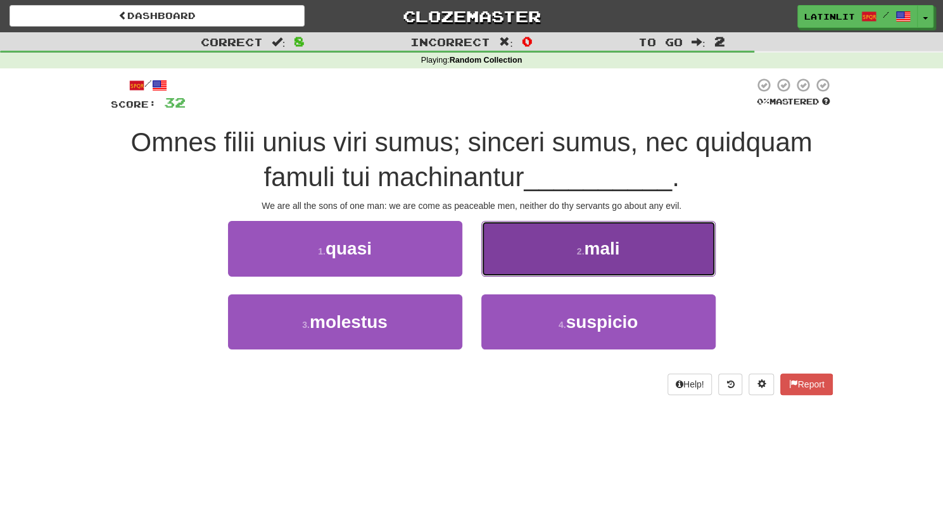
click at [578, 250] on small "2 ." at bounding box center [581, 251] width 8 height 10
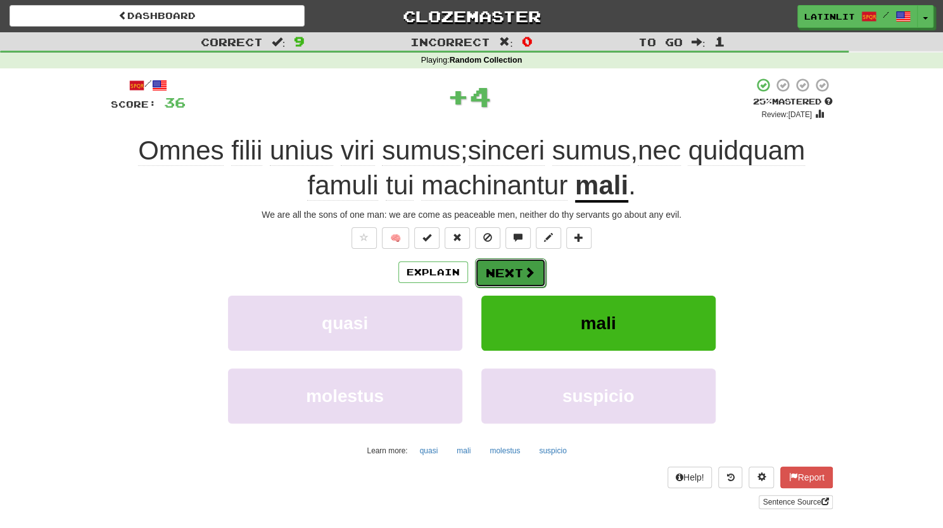
click at [511, 267] on button "Next" at bounding box center [510, 272] width 71 height 29
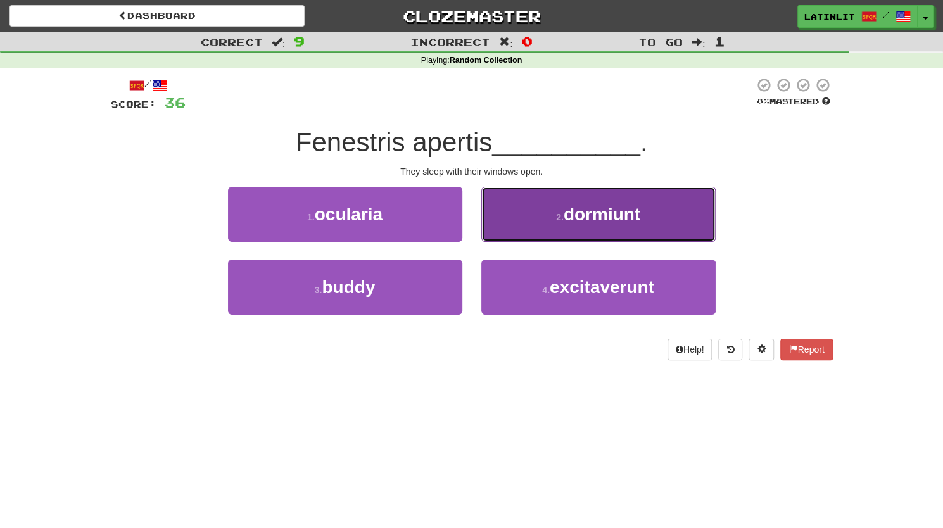
click at [550, 213] on button "2 . dormiunt" at bounding box center [598, 214] width 234 height 55
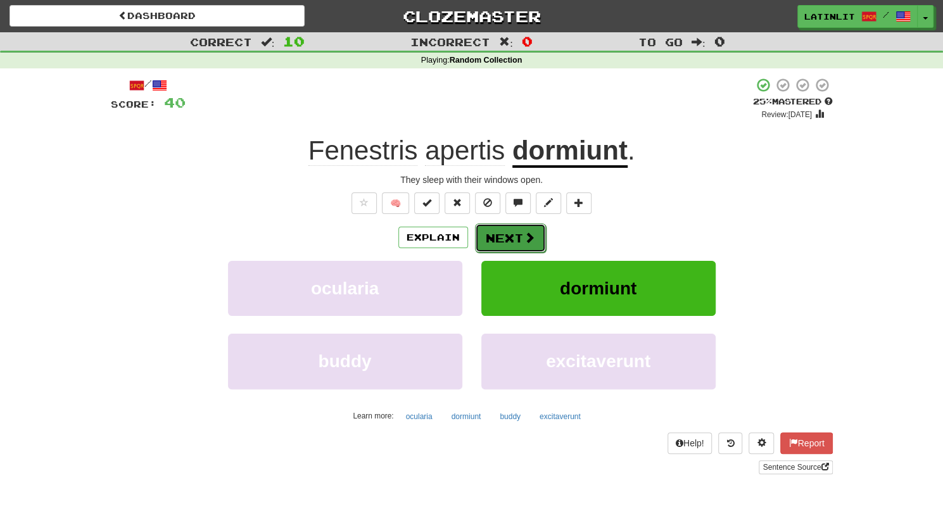
click at [503, 241] on button "Next" at bounding box center [510, 238] width 71 height 29
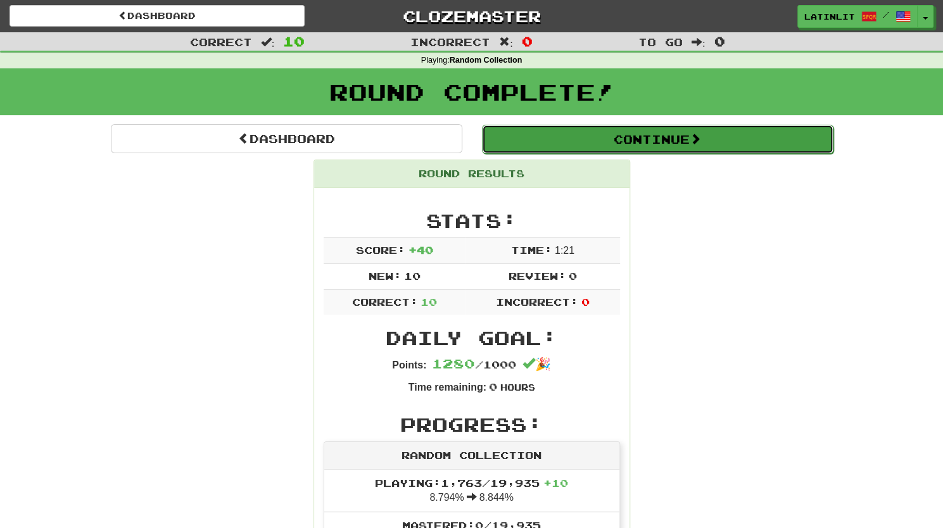
click at [613, 145] on button "Continue" at bounding box center [658, 139] width 352 height 29
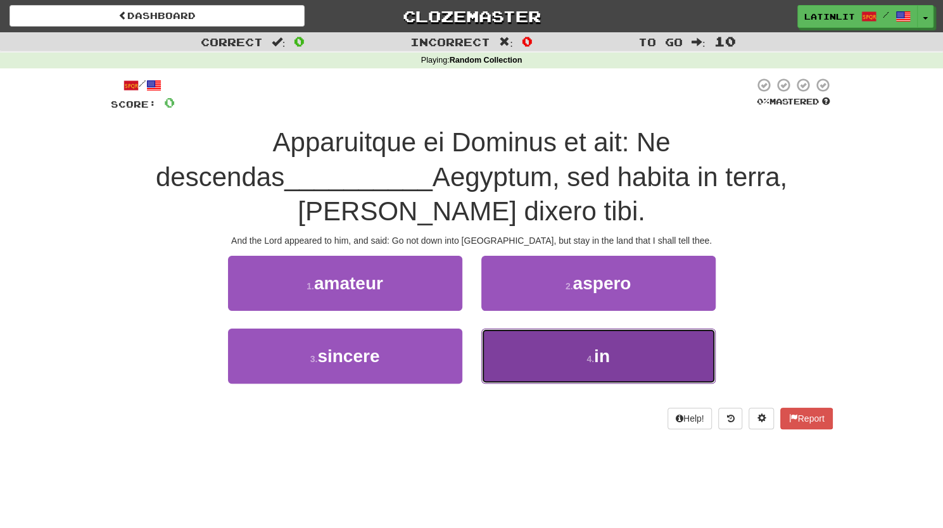
click at [547, 329] on button "4 . in" at bounding box center [598, 356] width 234 height 55
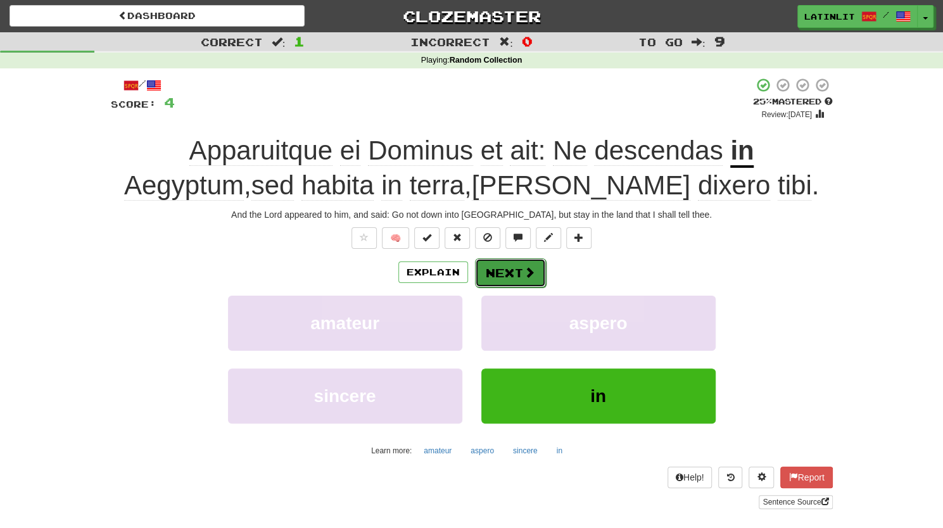
click at [509, 268] on button "Next" at bounding box center [510, 272] width 71 height 29
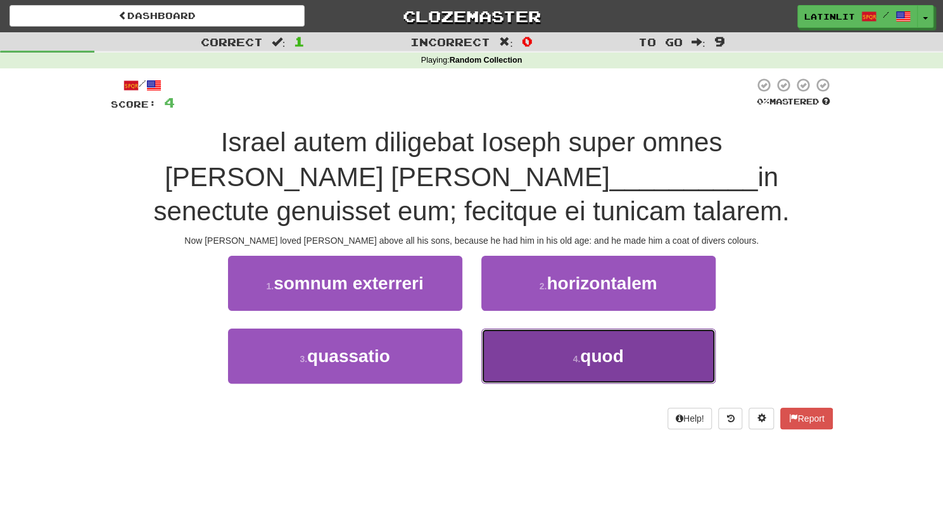
click at [587, 355] on span "quod" at bounding box center [601, 357] width 43 height 20
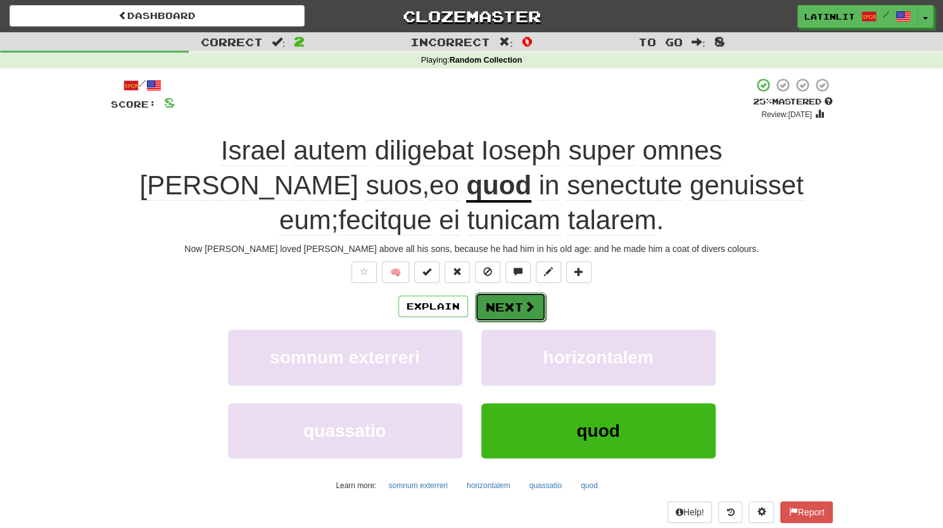
click at [525, 305] on span at bounding box center [529, 306] width 11 height 11
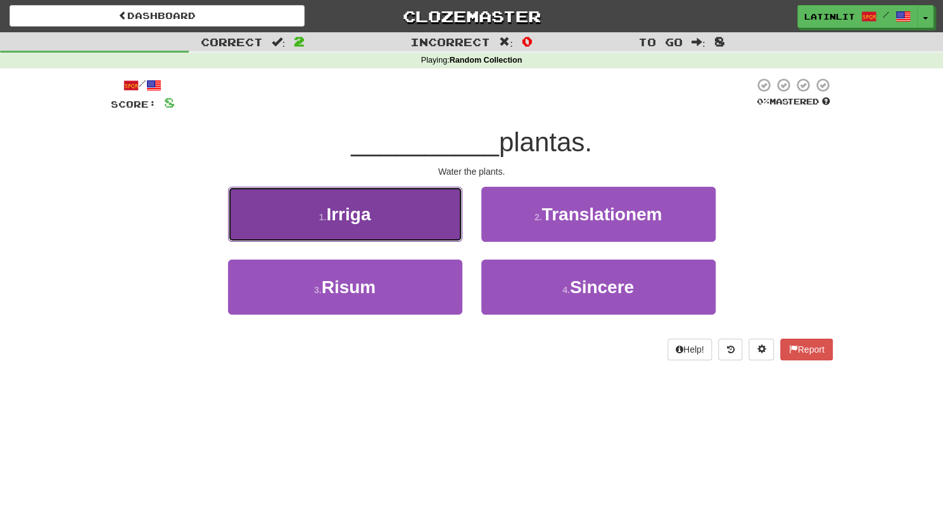
click at [388, 229] on button "1 . Irriga" at bounding box center [345, 214] width 234 height 55
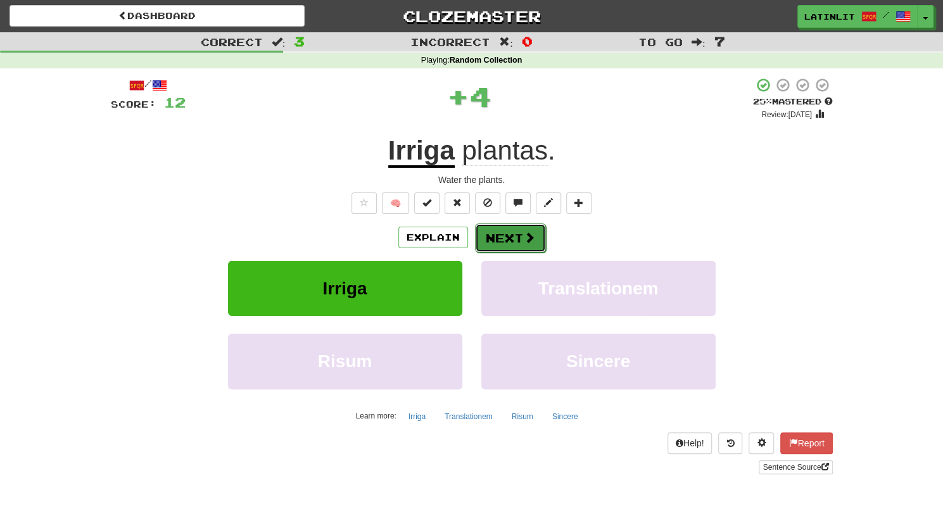
click at [507, 239] on button "Next" at bounding box center [510, 238] width 71 height 29
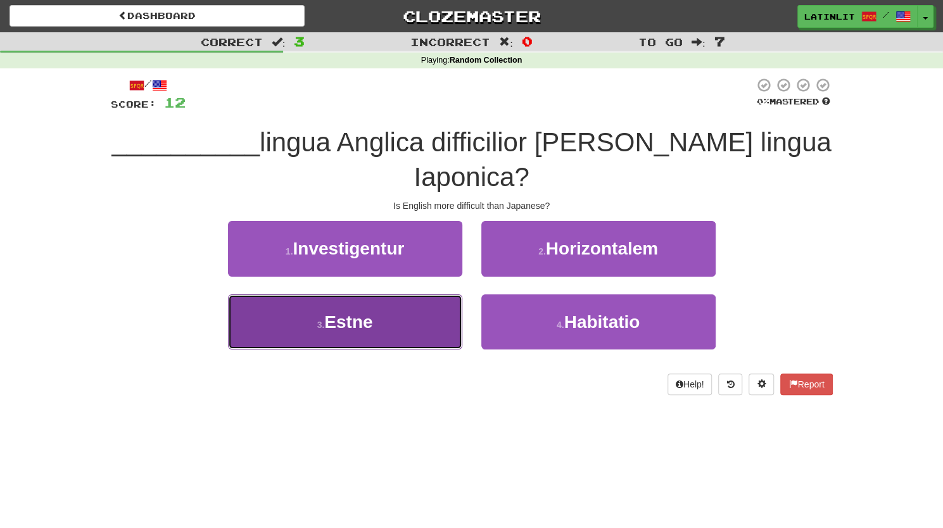
click at [383, 295] on button "3 . Estne" at bounding box center [345, 322] width 234 height 55
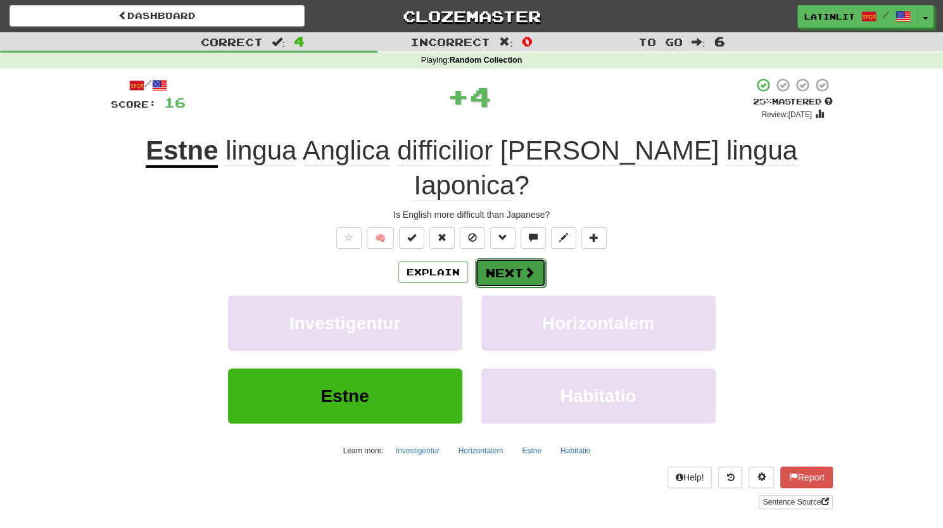
click at [492, 258] on button "Next" at bounding box center [510, 272] width 71 height 29
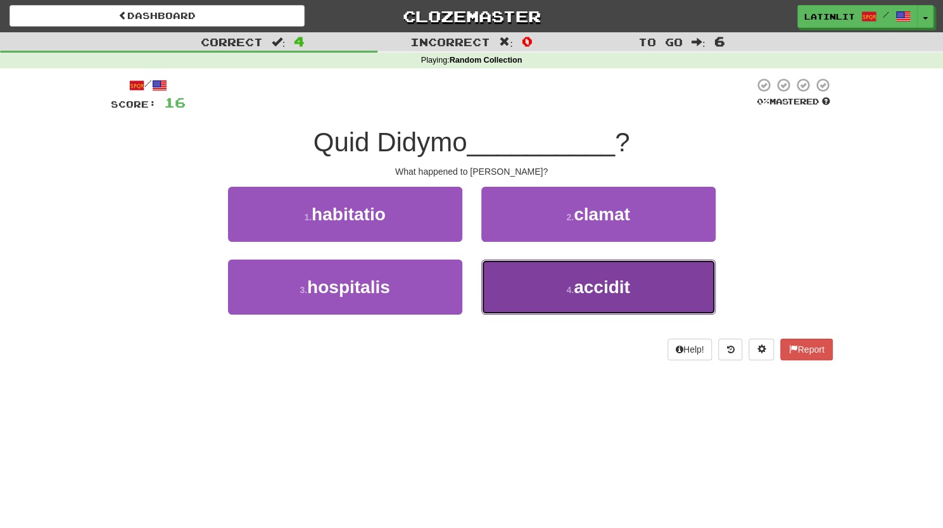
click at [528, 293] on button "4 . accidit" at bounding box center [598, 287] width 234 height 55
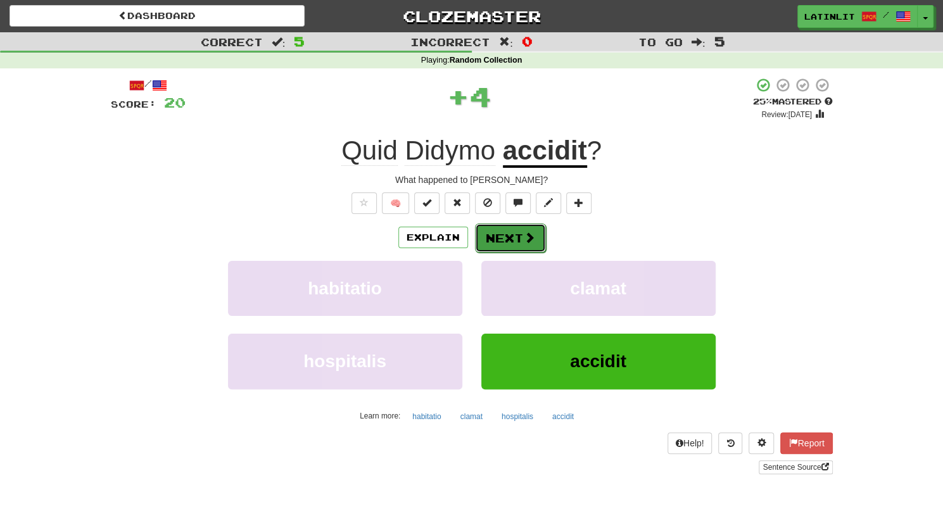
click at [515, 235] on button "Next" at bounding box center [510, 238] width 71 height 29
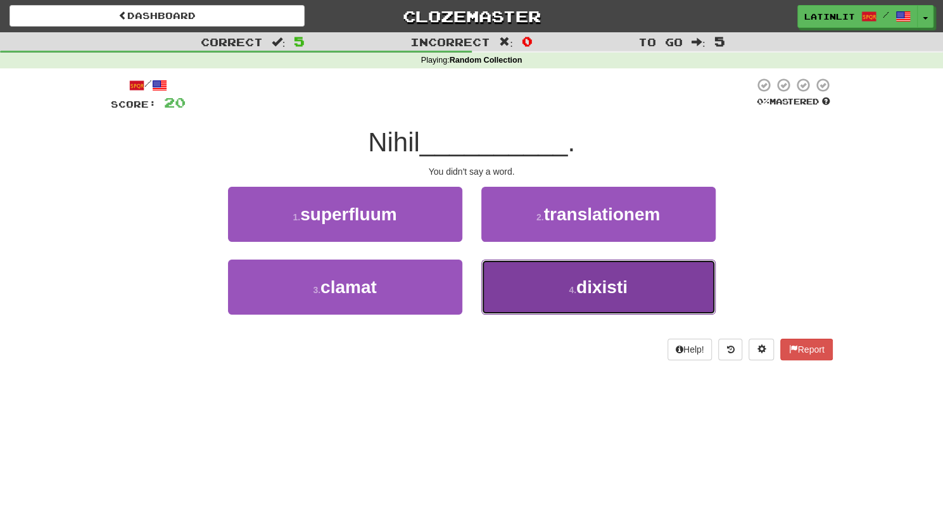
click at [528, 287] on button "4 . dixisti" at bounding box center [598, 287] width 234 height 55
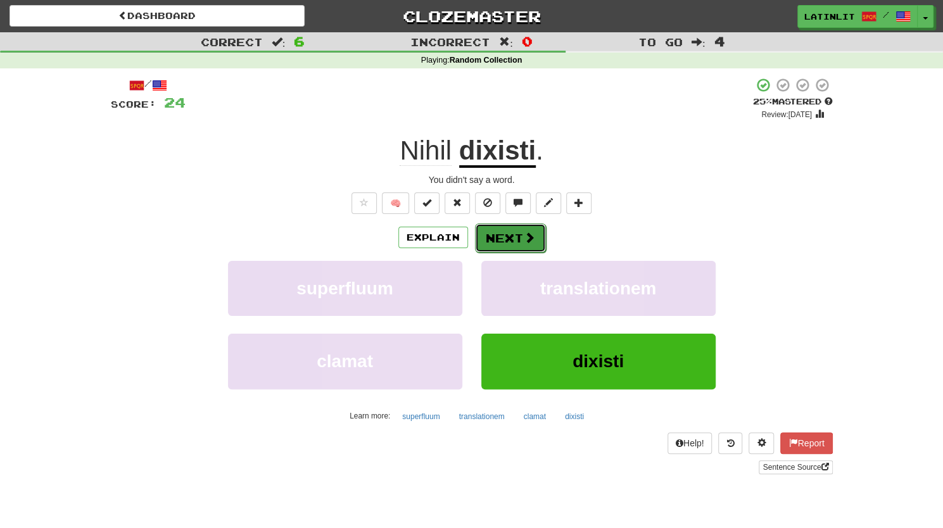
click at [528, 244] on button "Next" at bounding box center [510, 238] width 71 height 29
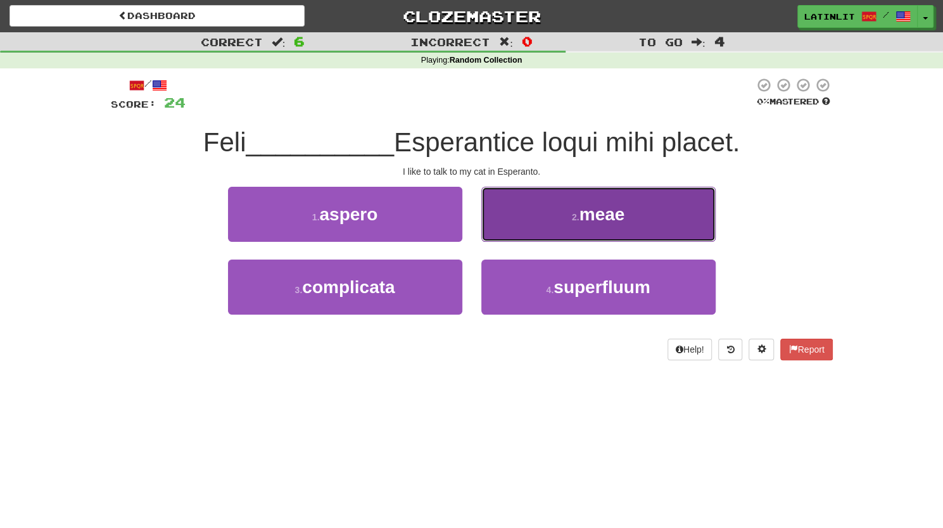
click at [597, 211] on span "meae" at bounding box center [603, 215] width 46 height 20
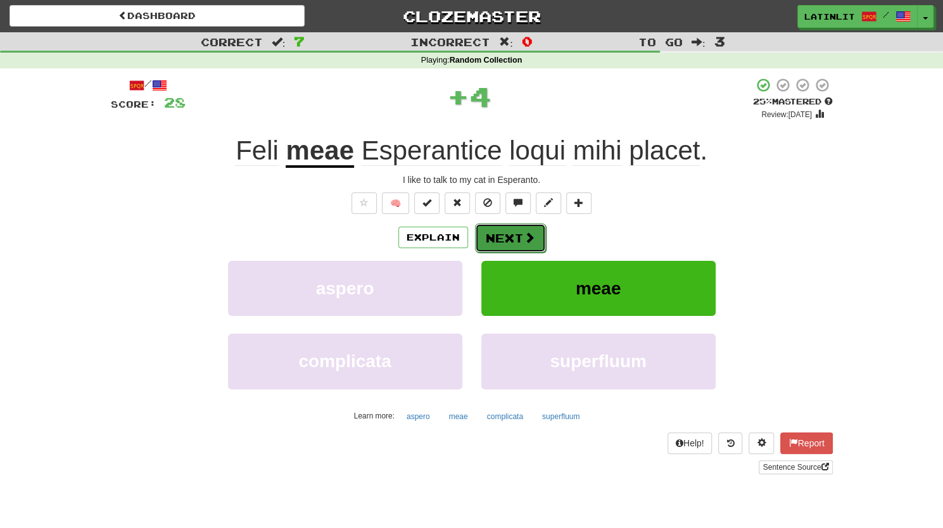
click at [514, 235] on button "Next" at bounding box center [510, 238] width 71 height 29
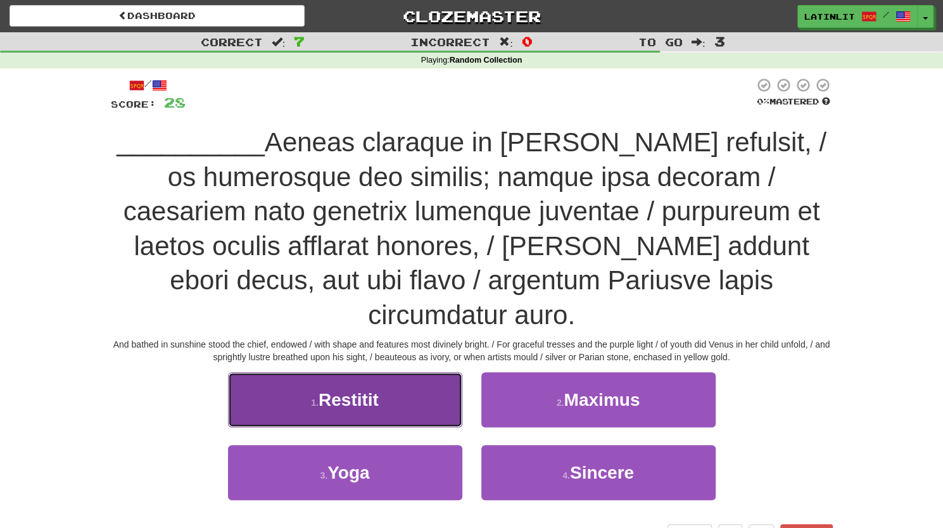
click at [370, 390] on span "Restitit" at bounding box center [349, 400] width 60 height 20
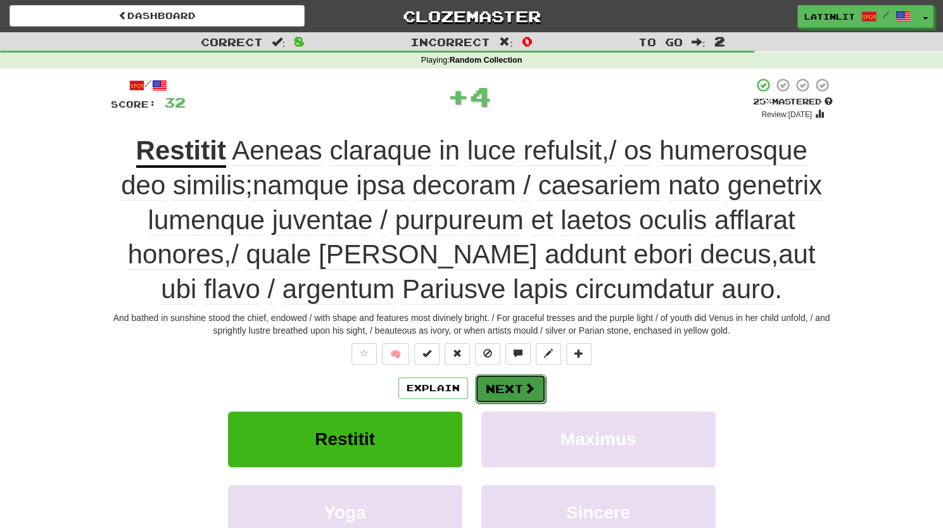
click at [485, 382] on button "Next" at bounding box center [510, 388] width 71 height 29
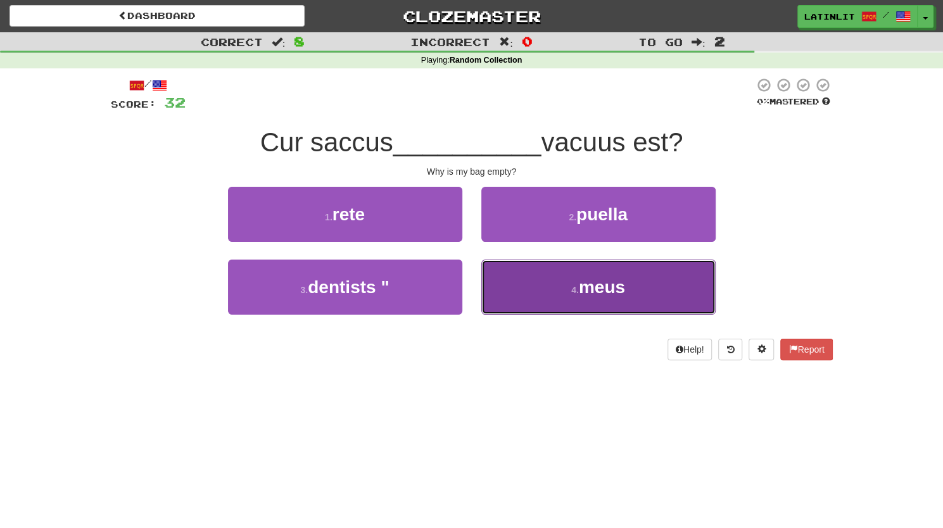
click at [561, 284] on button "4 . meus" at bounding box center [598, 287] width 234 height 55
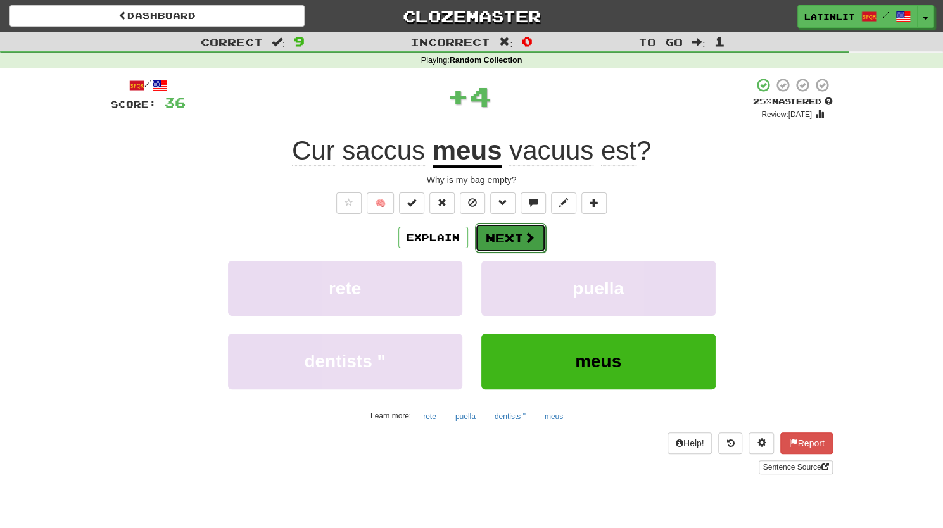
click at [517, 237] on button "Next" at bounding box center [510, 238] width 71 height 29
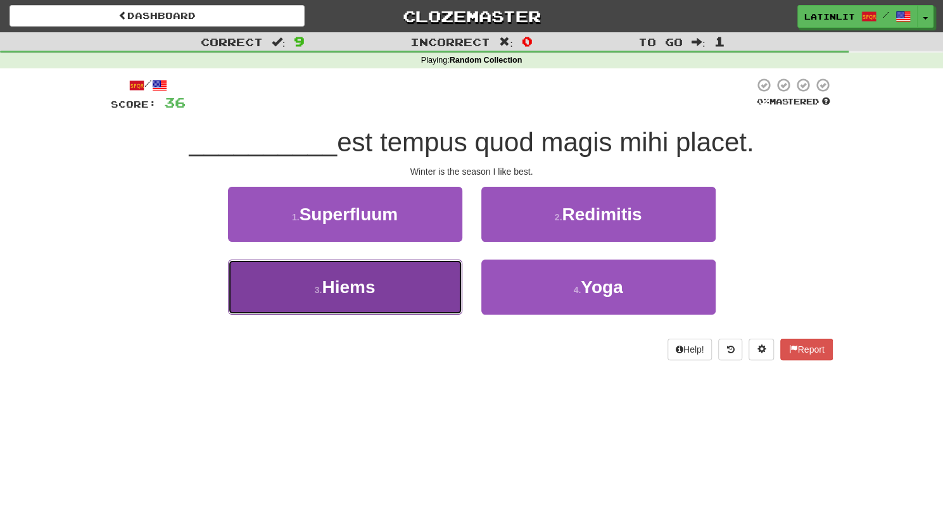
click at [418, 298] on button "3 . Hiems" at bounding box center [345, 287] width 234 height 55
